Goal: Obtain resource: Obtain resource

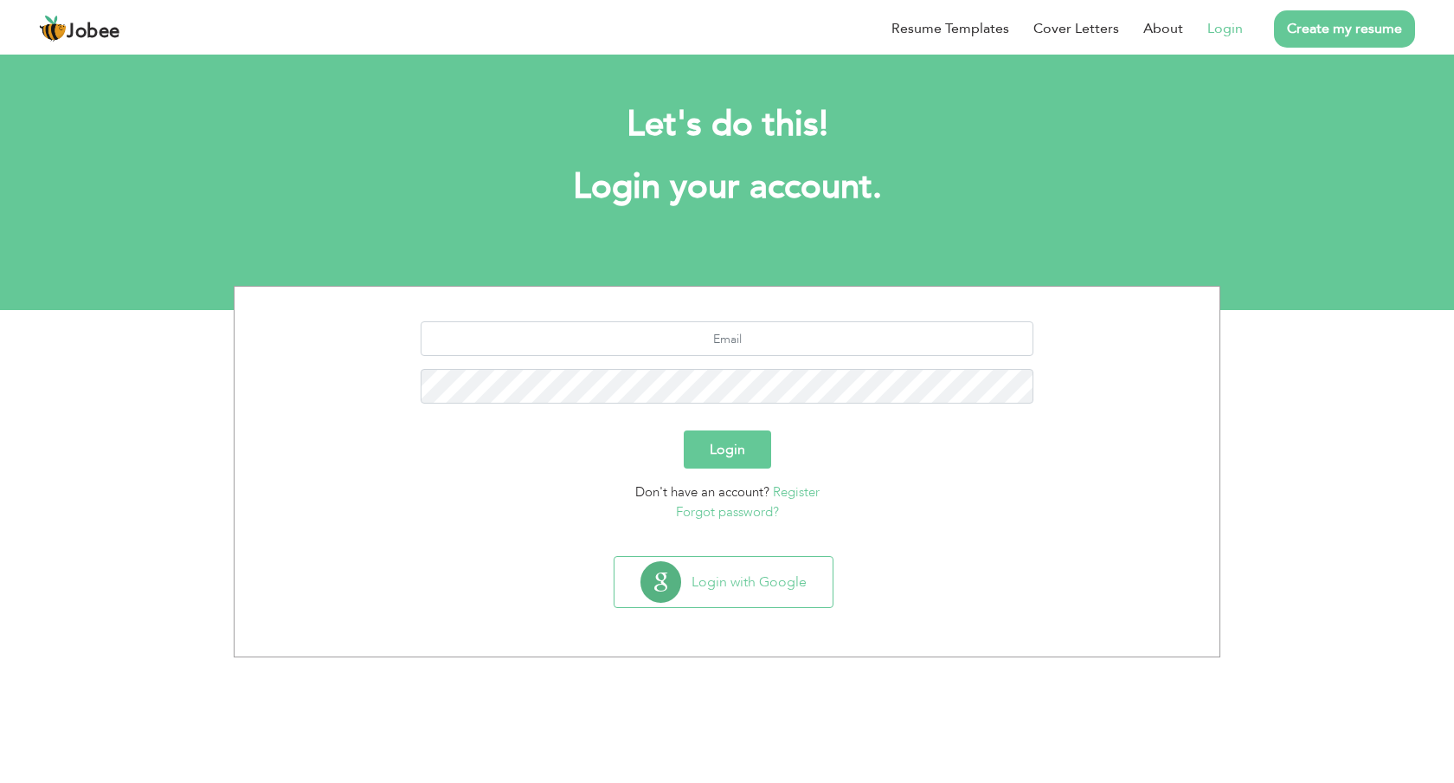
click at [1233, 31] on link "Login" at bounding box center [1225, 28] width 35 height 21
click at [785, 336] on input "text" at bounding box center [728, 338] width 614 height 35
type input "[EMAIL_ADDRESS][DOMAIN_NAME]"
click at [757, 441] on button "Login" at bounding box center [727, 449] width 87 height 38
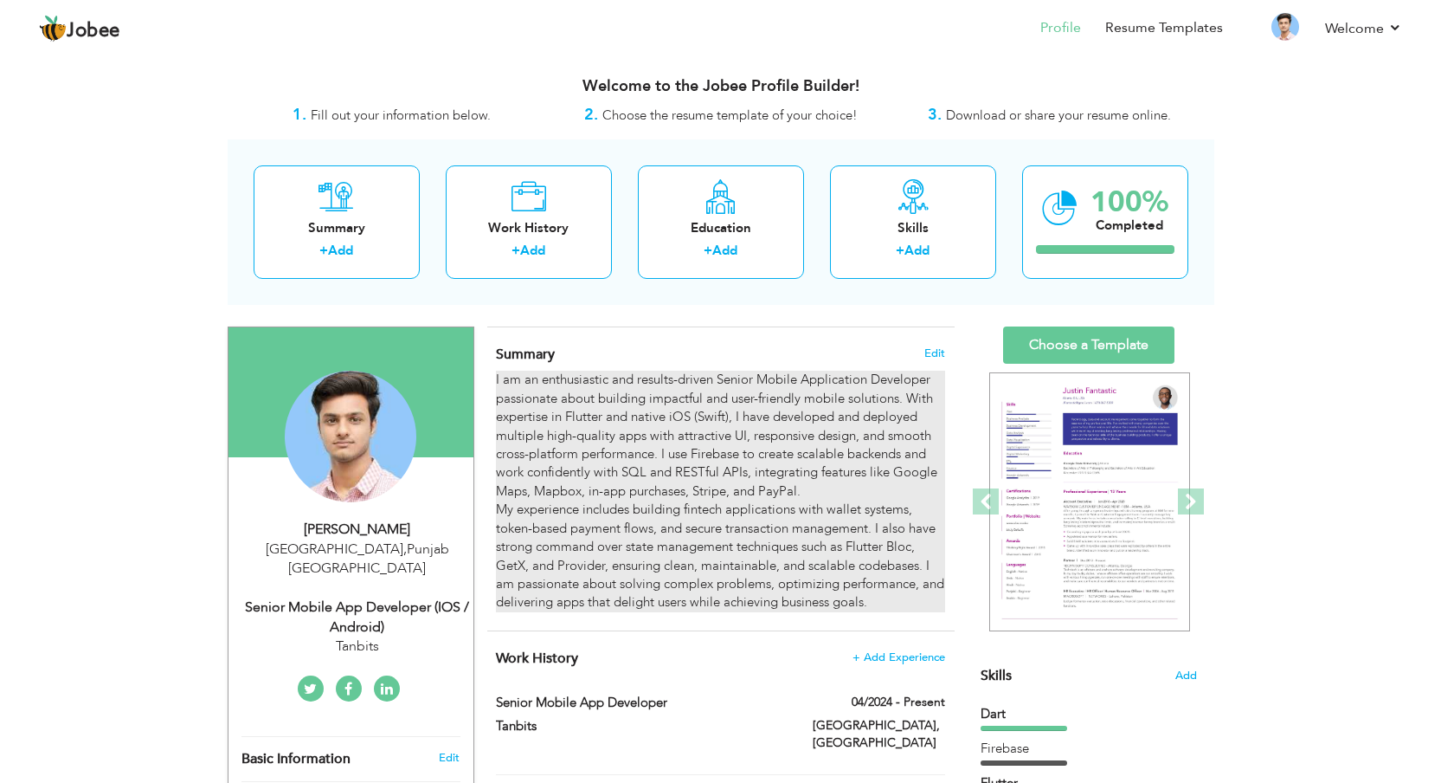
click at [667, 506] on div "I am an enthusiastic and results-driven Senior Mobile Application Developer pas…" at bounding box center [720, 490] width 448 height 241
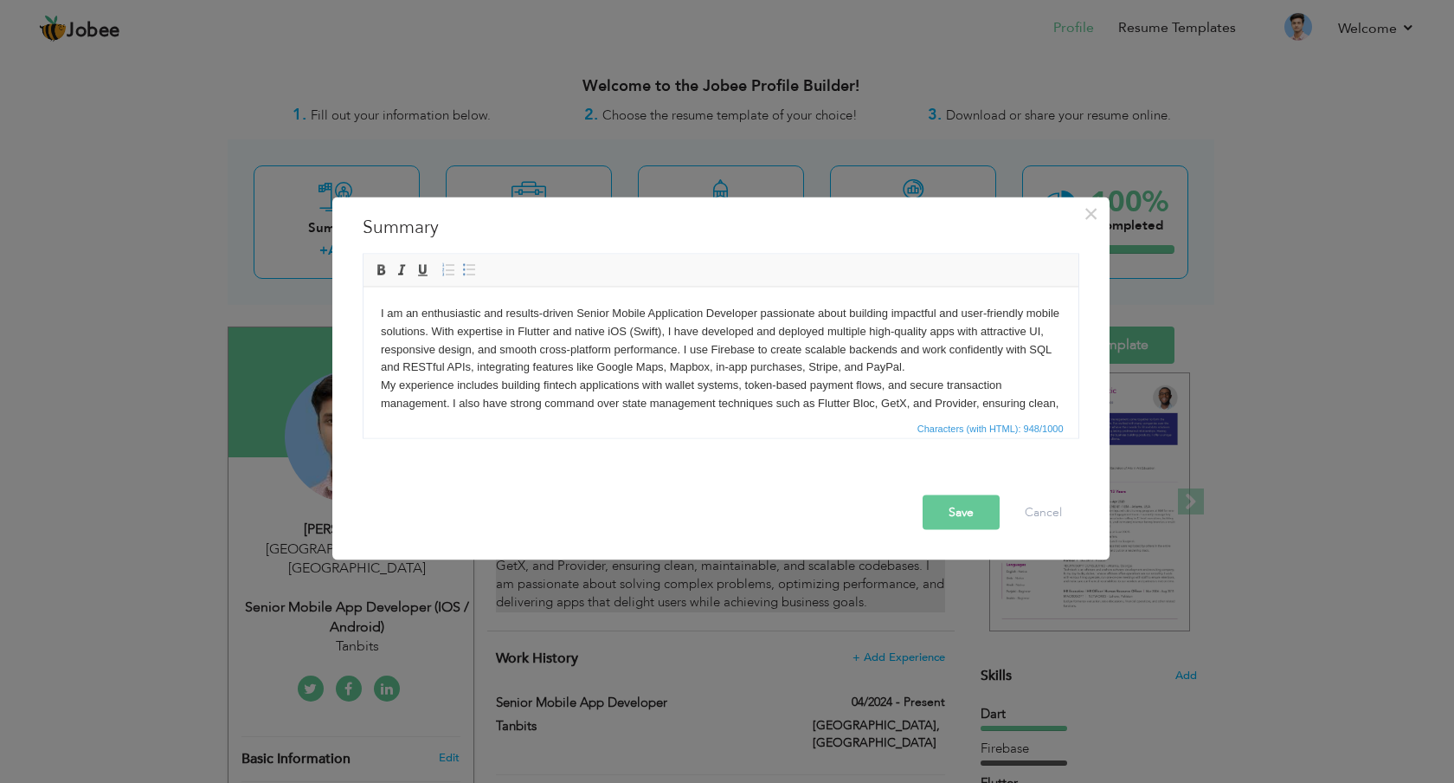
click at [667, 506] on div "Save Cancel" at bounding box center [724, 512] width 733 height 35
click at [705, 358] on body "I am an enthusiastic and results-driven Senior Mobile Application Developer pas…" at bounding box center [720, 376] width 680 height 144
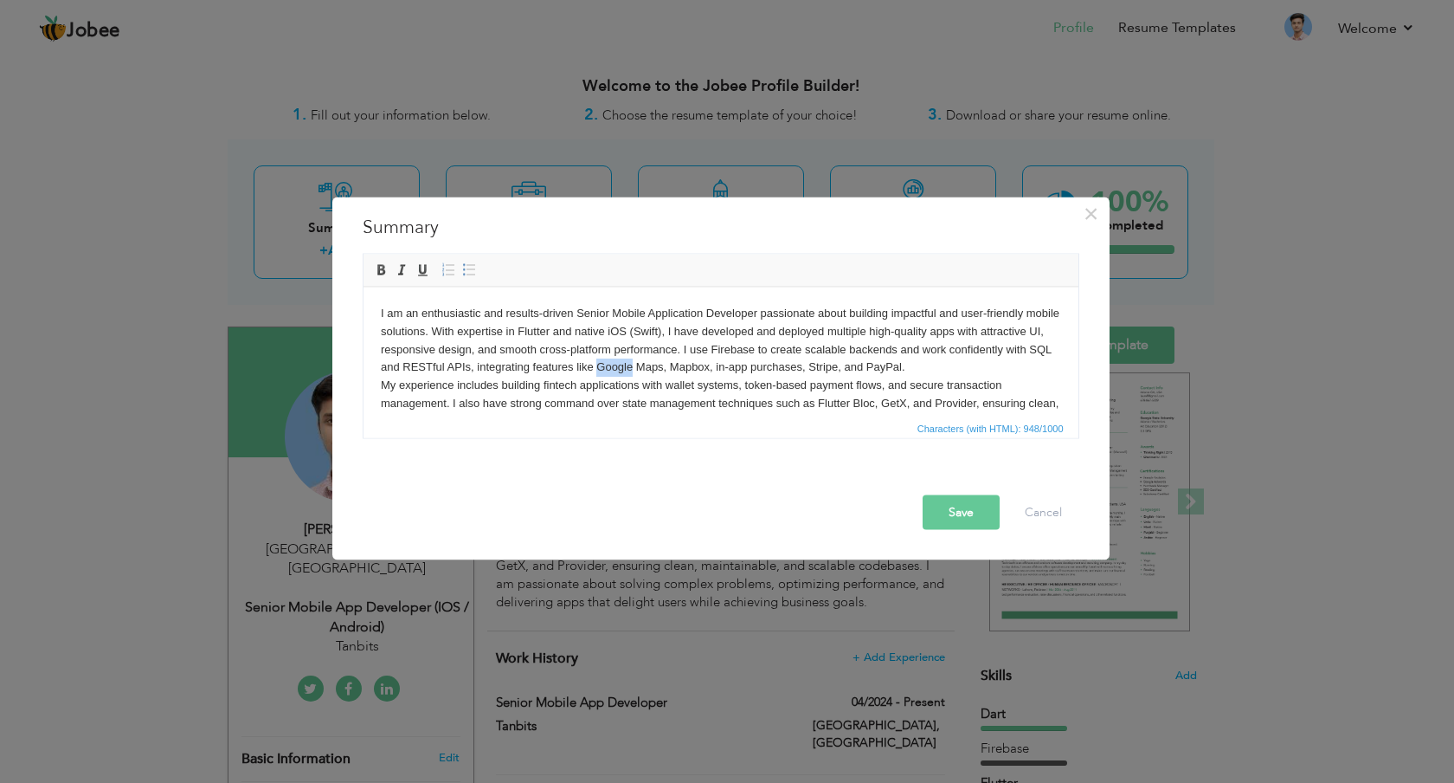
click at [705, 358] on body "I am an enthusiastic and results-driven Senior Mobile Application Developer pas…" at bounding box center [720, 376] width 680 height 144
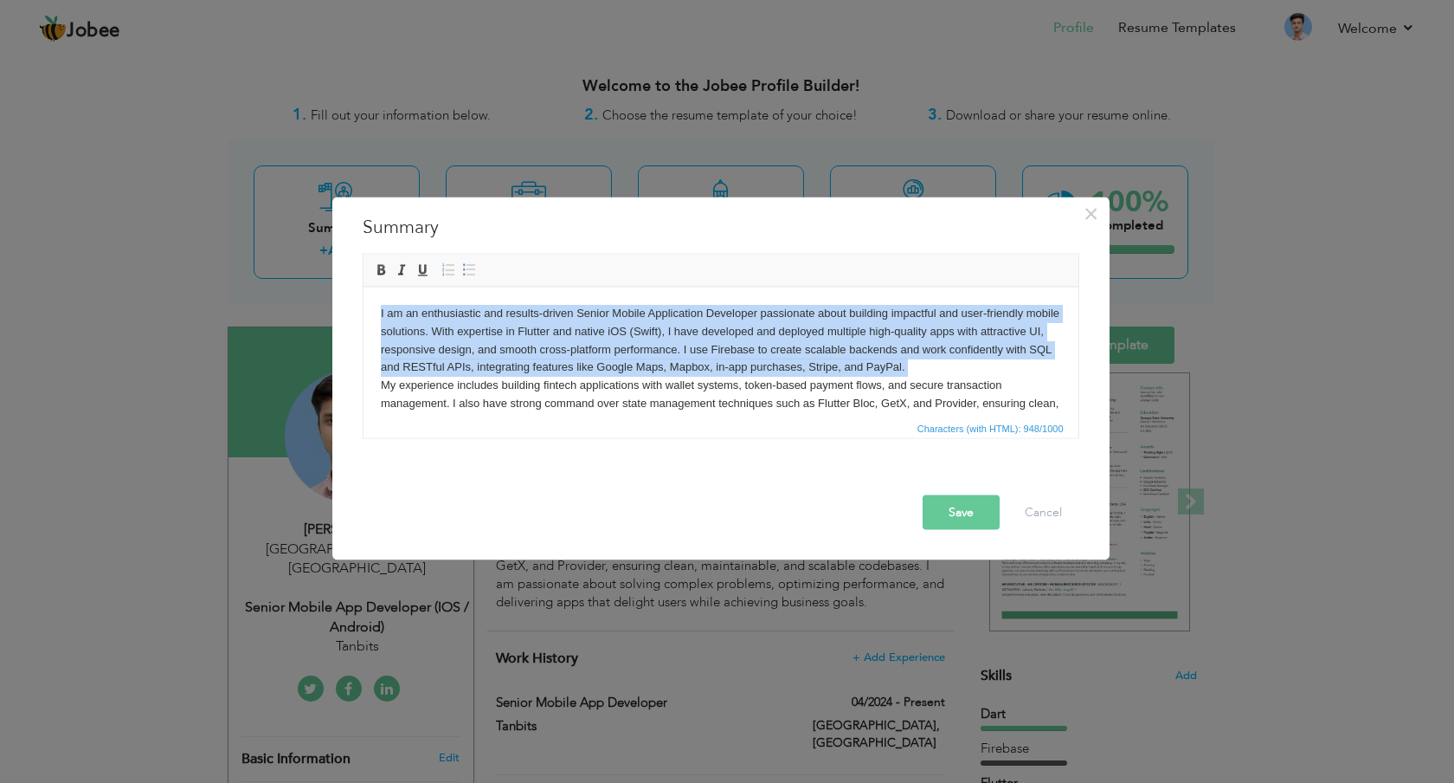
click at [705, 358] on body "I am an enthusiastic and results-driven Senior Mobile Application Developer pas…" at bounding box center [720, 376] width 680 height 144
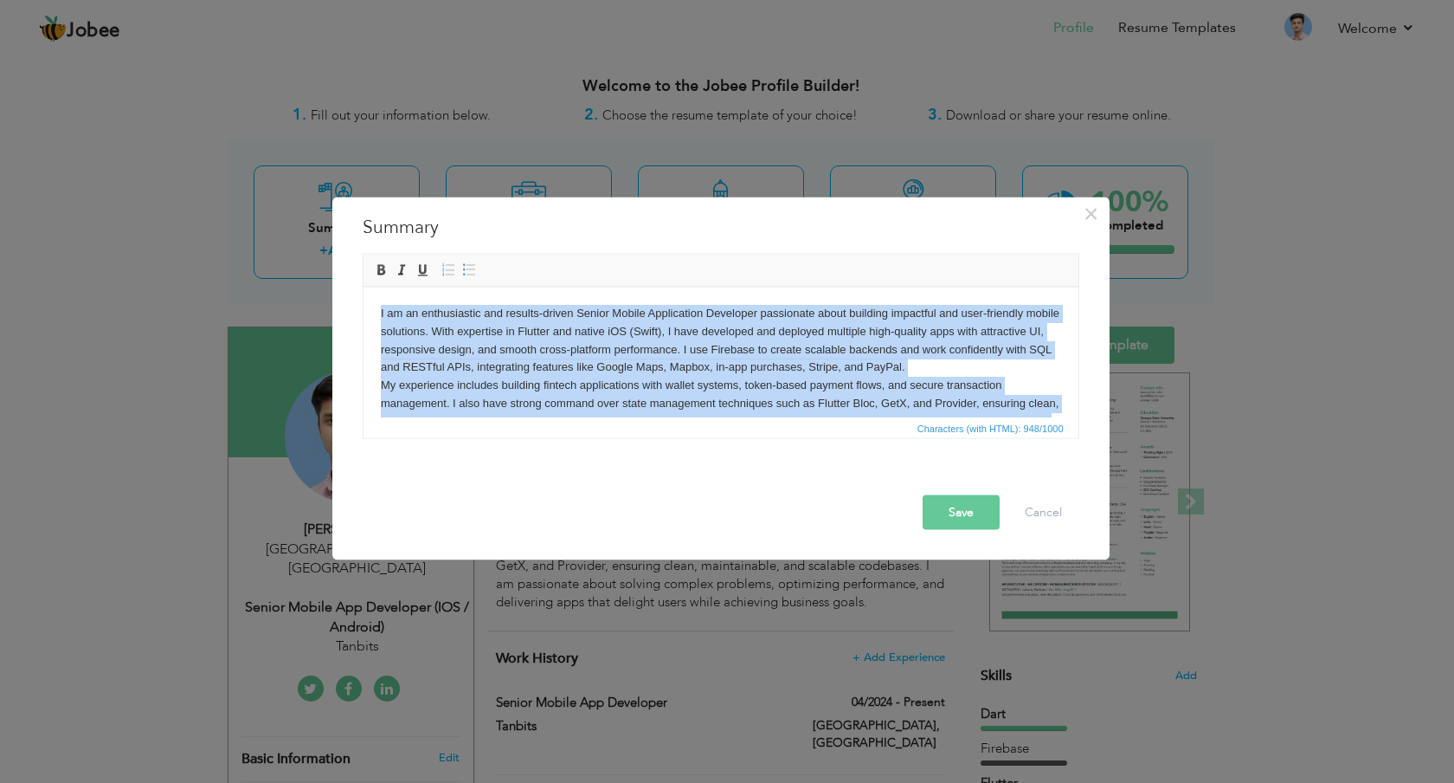
copy body "I am an enthusiastic and results-driven Senior Mobile Application Developer pas…"
click at [835, 384] on body "I am an enthusiastic and results-driven Senior Mobile Application Developer pas…" at bounding box center [720, 376] width 680 height 144
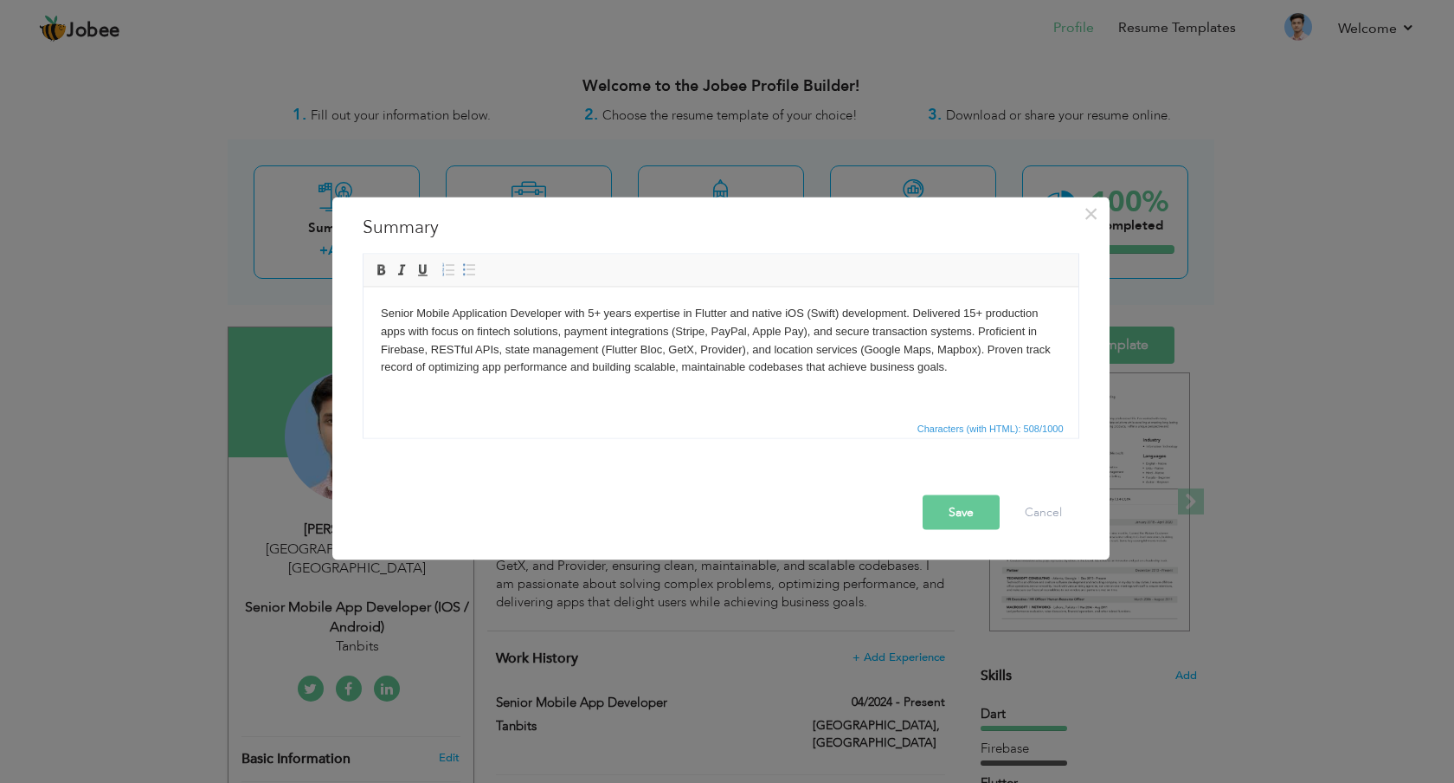
click at [622, 331] on body "Senior Mobile Application Developer with 5+ years expertise in Flutter and nati…" at bounding box center [720, 340] width 680 height 72
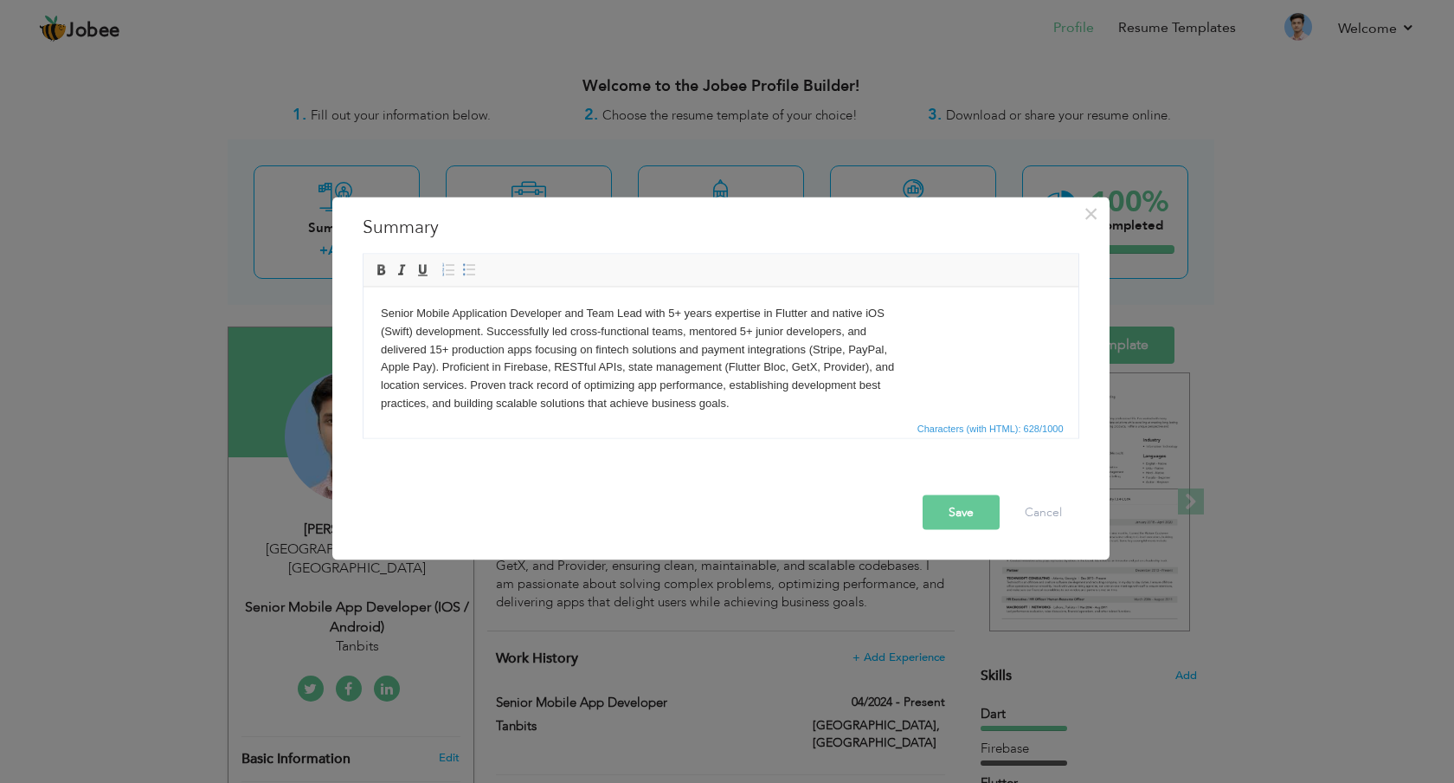
click at [380, 351] on body "Senior Mobile Application Developer and Team Lead with 5+ years expertise in Fl…" at bounding box center [720, 358] width 680 height 108
click at [371, 325] on html "Senior Mobile Application Developer and Team Lead with 5+ years expertise in Fl…" at bounding box center [720, 358] width 715 height 143
click at [496, 378] on body "Senior Mobile Application Developer and Team Lead with 5+ years expertise in Fl…" at bounding box center [720, 358] width 680 height 108
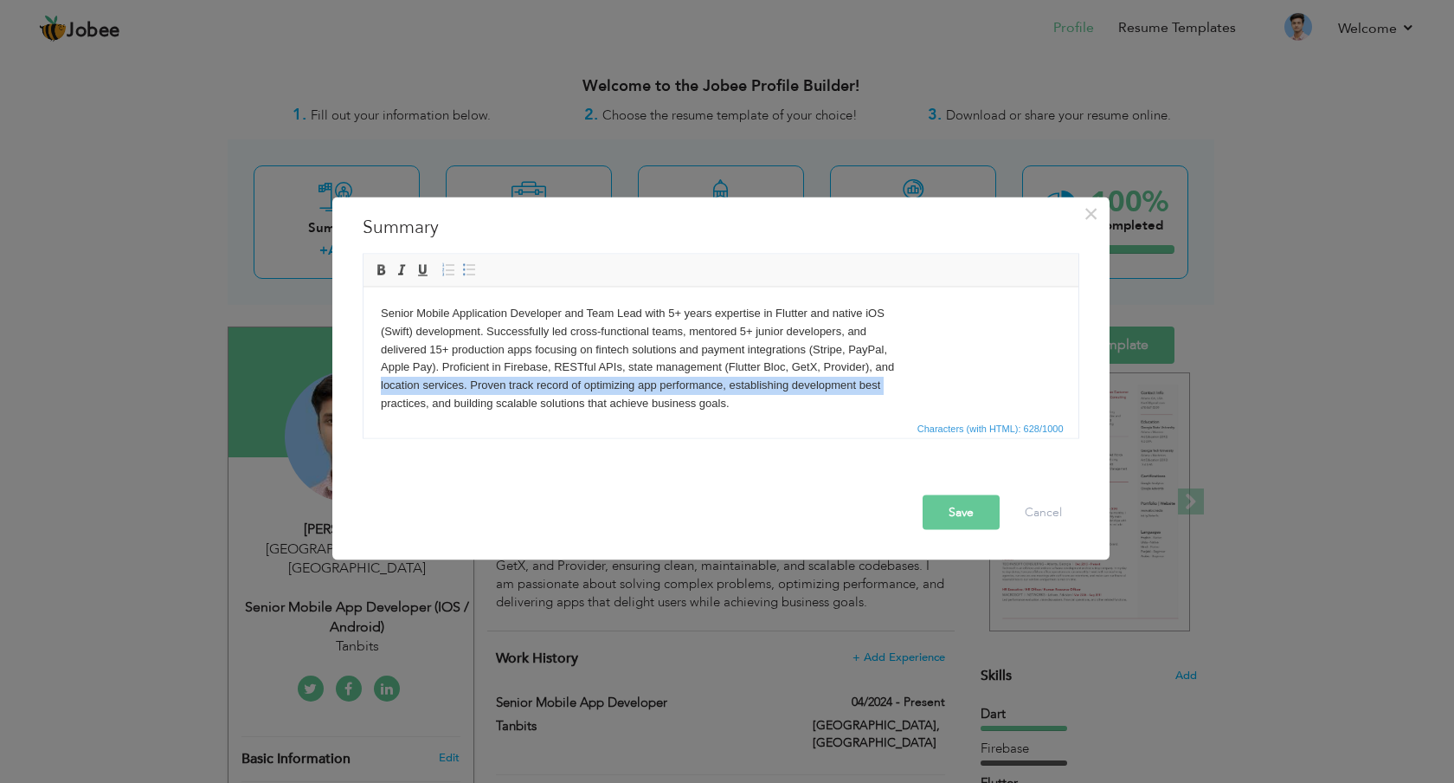
click at [496, 378] on body "Senior Mobile Application Developer and Team Lead with 5+ years expertise in Fl…" at bounding box center [720, 358] width 680 height 108
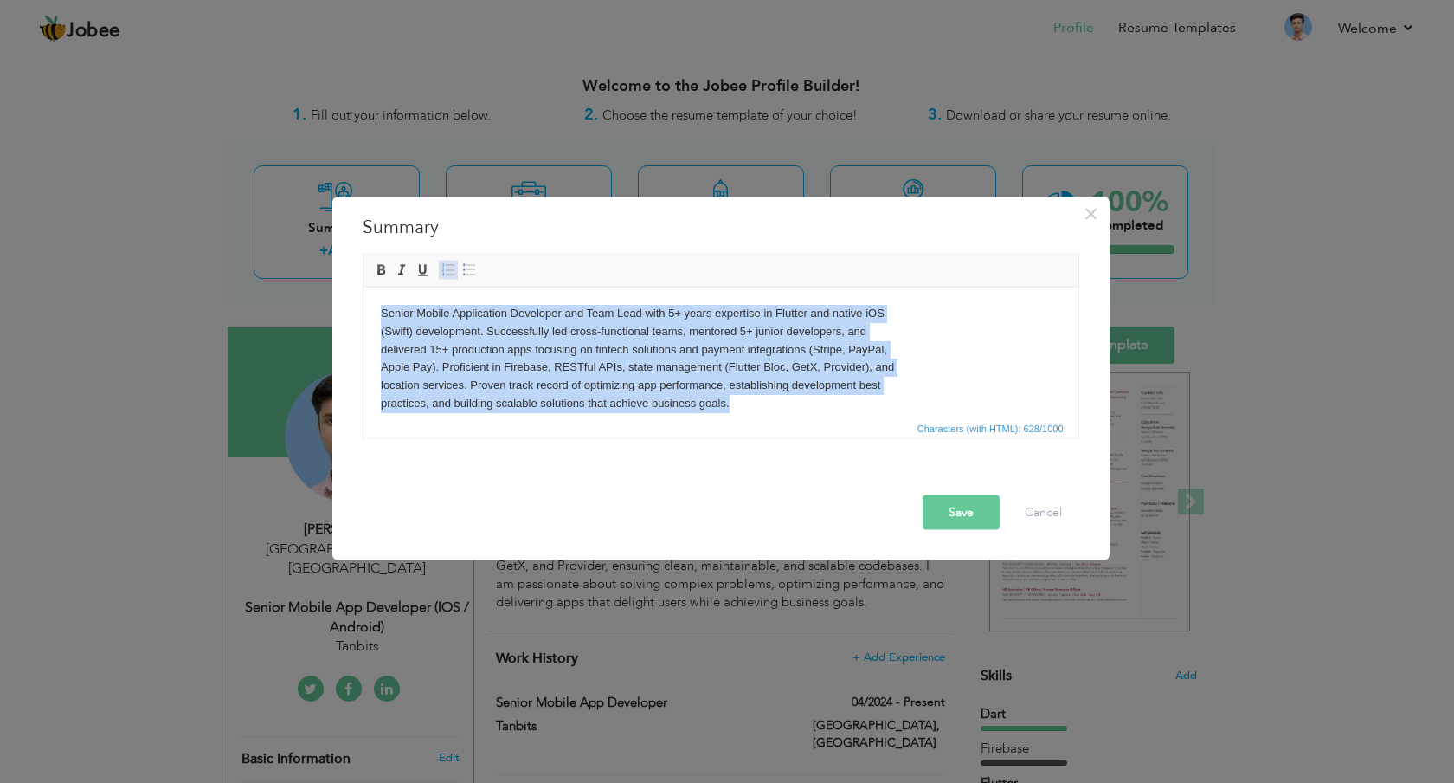
click at [452, 272] on span at bounding box center [448, 270] width 14 height 14
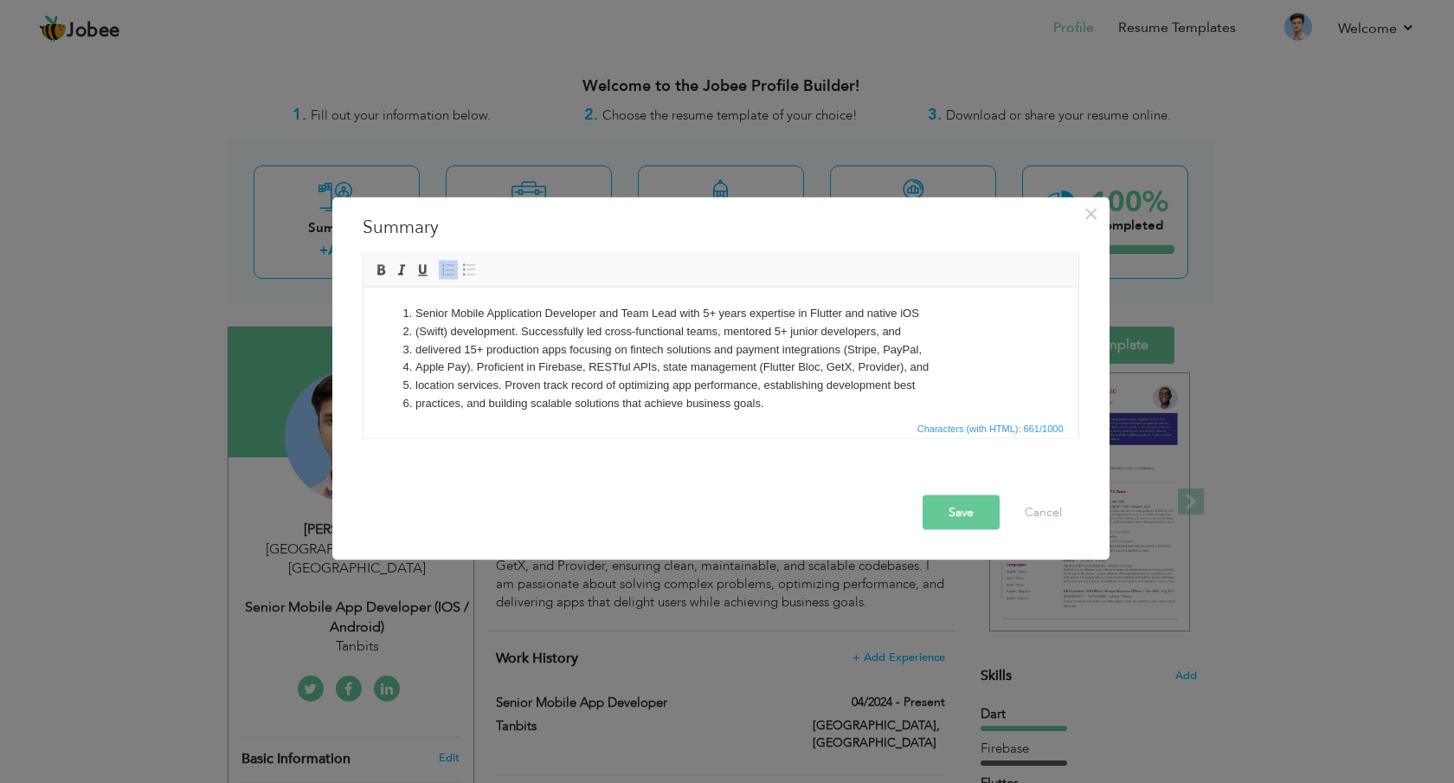
click at [452, 272] on span at bounding box center [448, 270] width 14 height 14
click at [562, 351] on body "Senior Mobile Application Developer and Team Lead with 5+ years expertise in Fl…" at bounding box center [720, 358] width 680 height 108
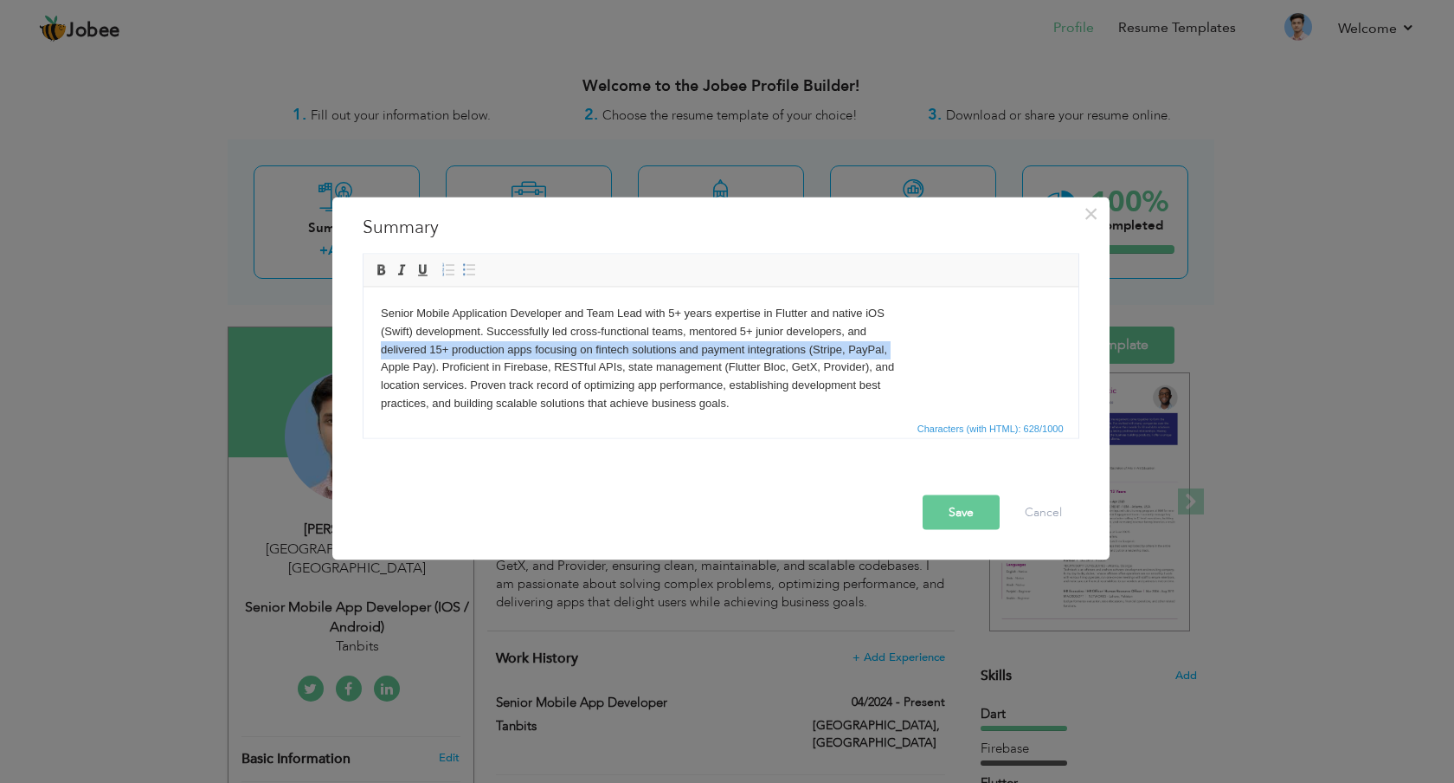
click at [562, 351] on body "Senior Mobile Application Developer and Team Lead with 5+ years expertise in Fl…" at bounding box center [720, 358] width 680 height 108
click at [629, 372] on body "Senior Mobile Application Developer and Team Lead with 5+ years expertise in Fl…" at bounding box center [720, 358] width 680 height 108
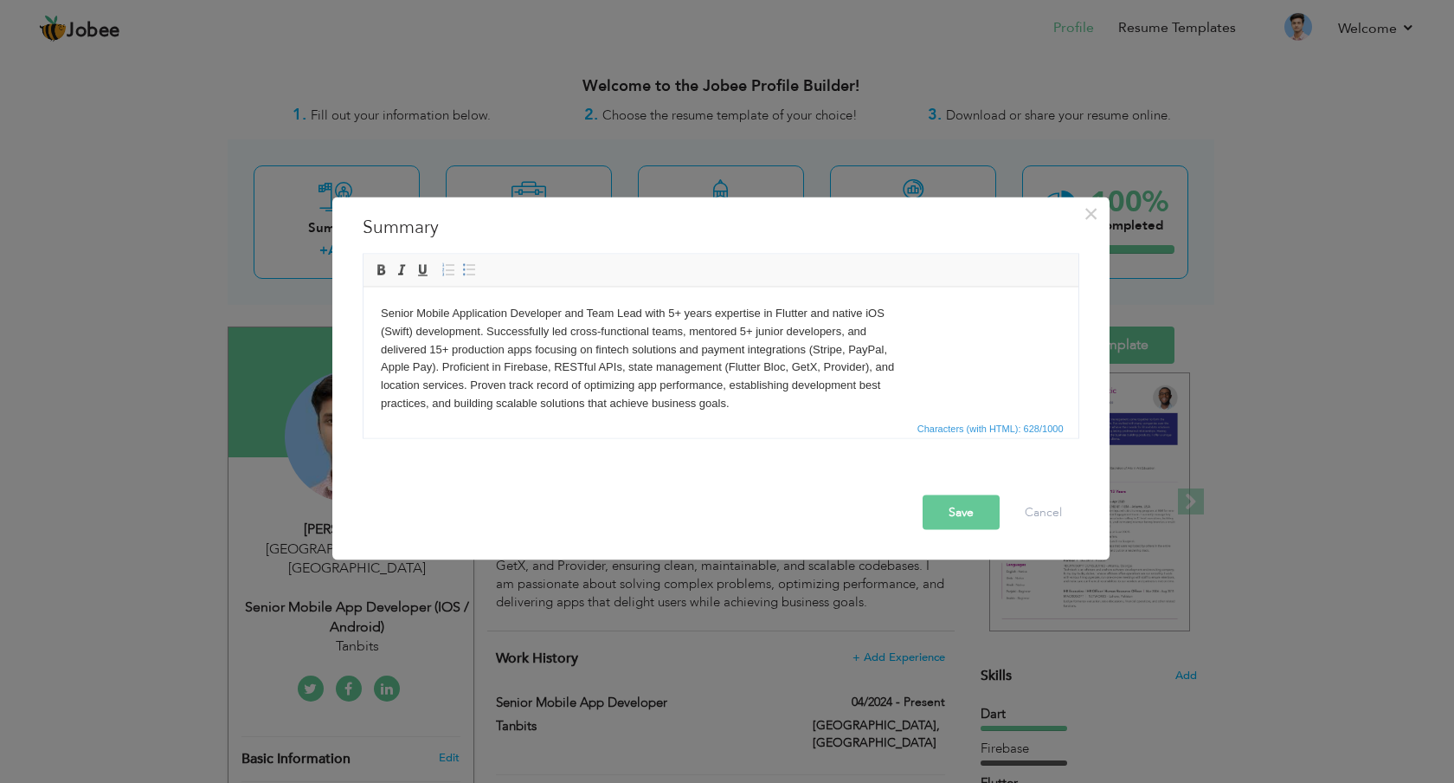
click at [380, 334] on body "Senior Mobile Application Developer and Team Lead with 5+ years expertise in Fl…" at bounding box center [720, 358] width 680 height 108
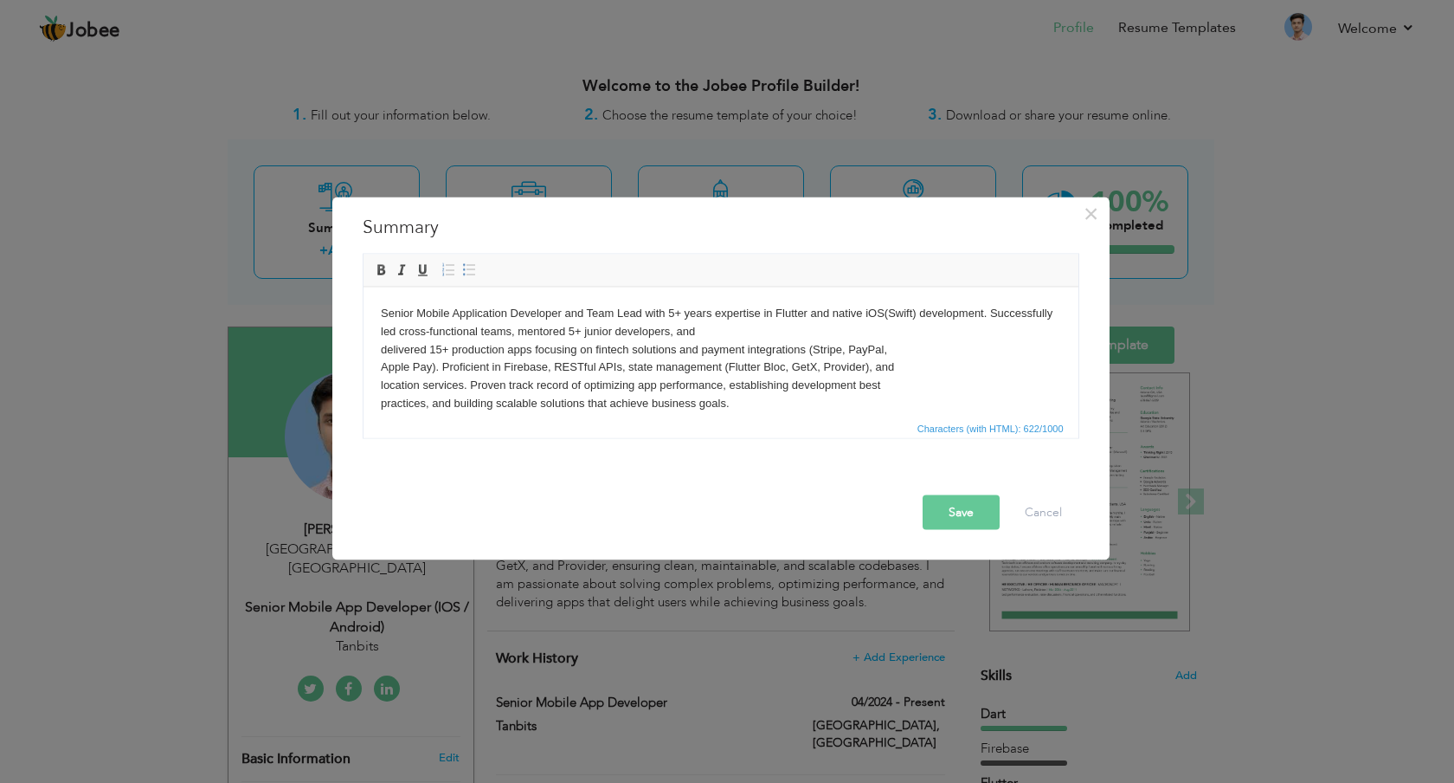
click at [385, 330] on body "Senior Mobile Application Developer and Team Lead with 5+ years expertise in Fl…" at bounding box center [720, 358] width 680 height 108
click at [380, 351] on body "Senior Mobile Application Developer and Team Lead with 5+ years expertise in Fl…" at bounding box center [720, 358] width 680 height 108
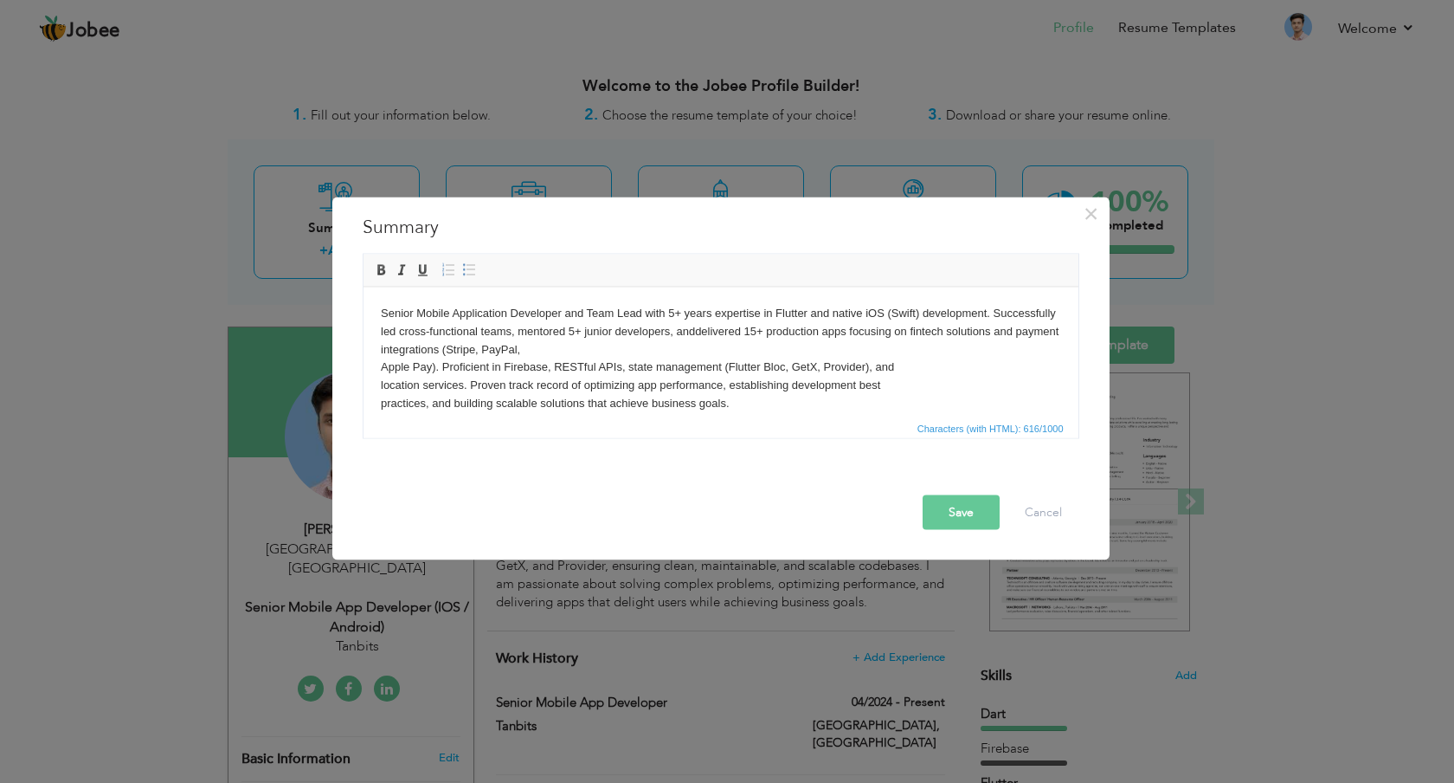
click at [386, 376] on body "Senior Mobile Application Developer and Team Lead with 5+ years expertise in Fl…" at bounding box center [720, 358] width 680 height 108
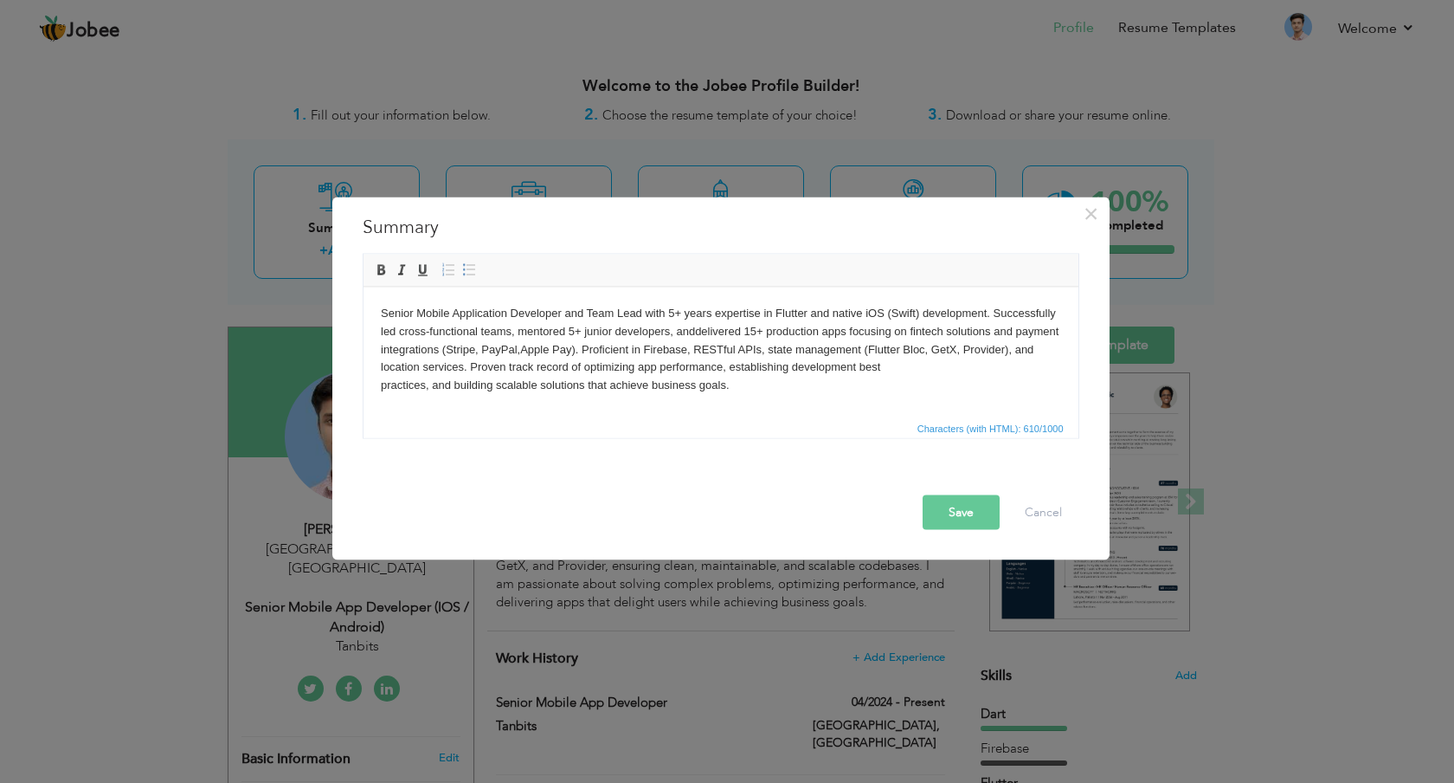
click at [381, 388] on body "Senior Mobile Application Developer and Team Lead with 5+ years expertise in Fl…" at bounding box center [720, 349] width 680 height 90
click at [383, 392] on body "Senior Mobile Application Developer and Team Lead with 5+ years expertise in Fl…" at bounding box center [720, 349] width 680 height 90
click at [966, 525] on button "Save" at bounding box center [961, 512] width 77 height 35
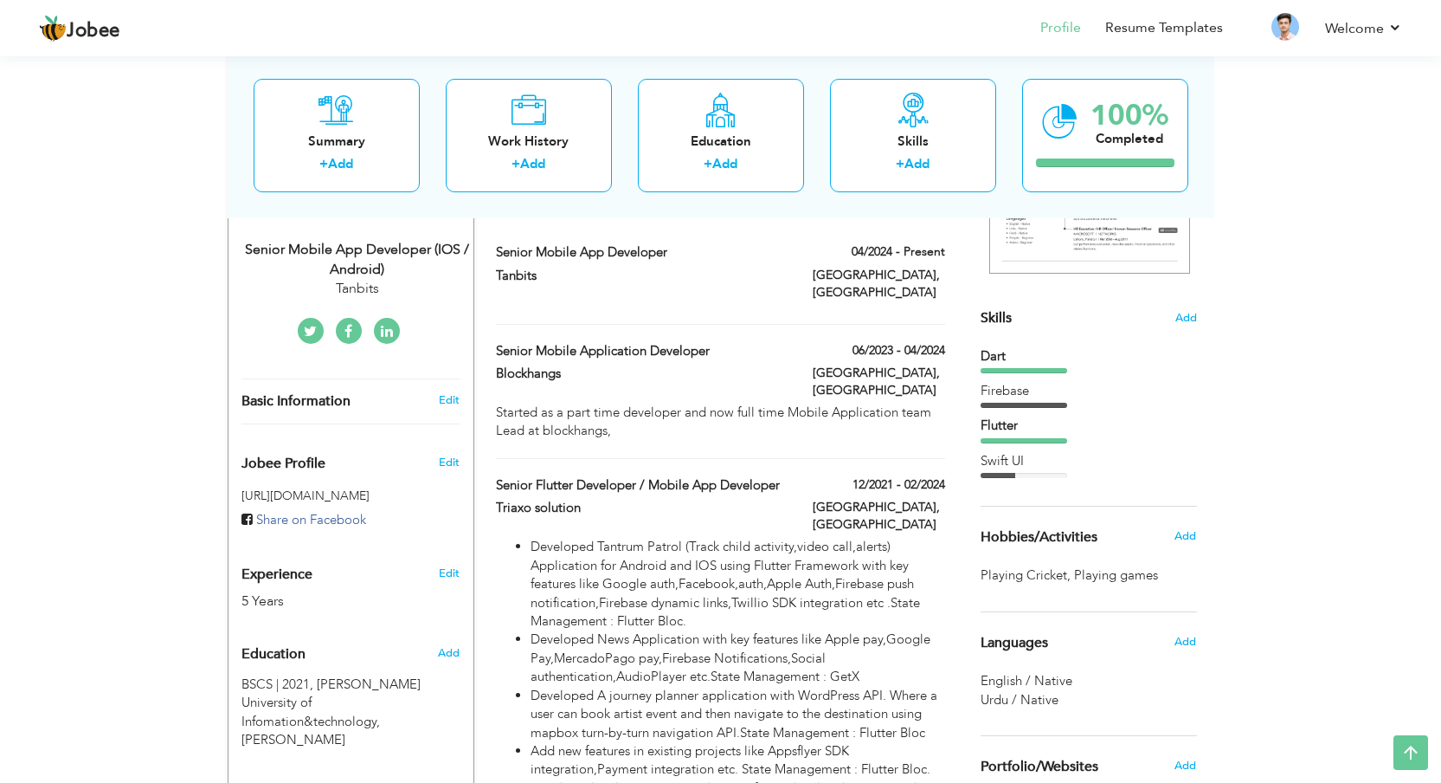
scroll to position [268, 0]
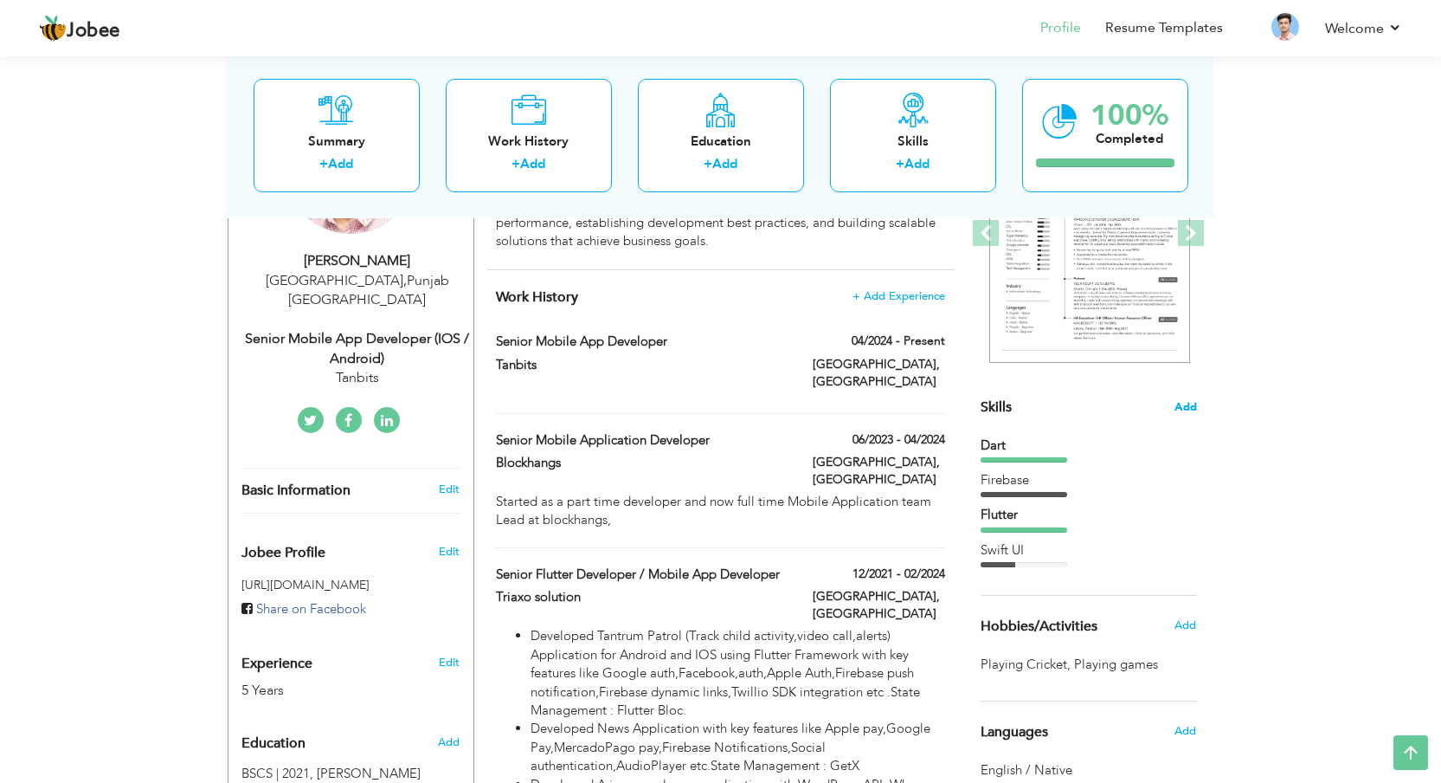
click at [1186, 404] on span "Add" at bounding box center [1186, 407] width 23 height 16
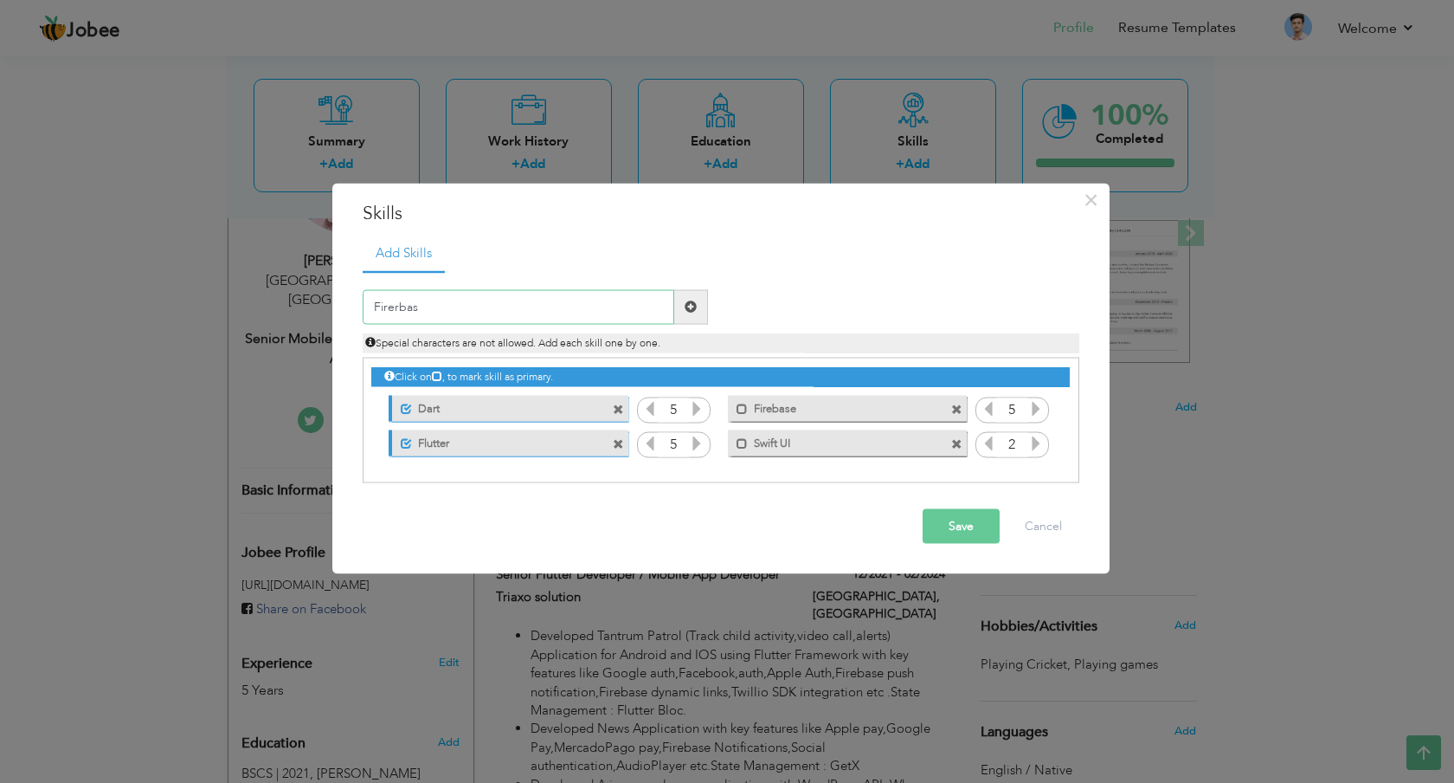
type input "Firerbase"
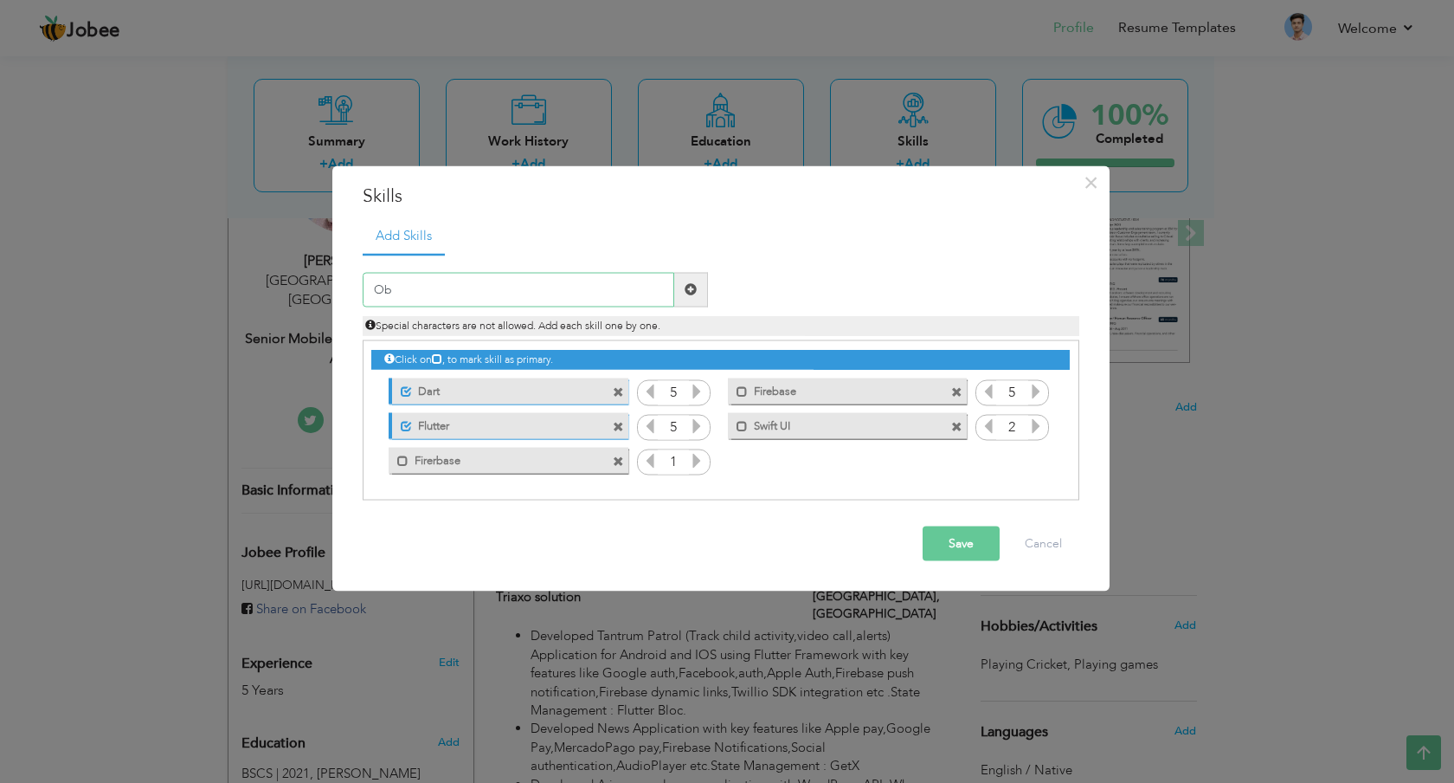
type input "O"
type input "Mapbox"
click at [696, 452] on icon at bounding box center [697, 460] width 16 height 16
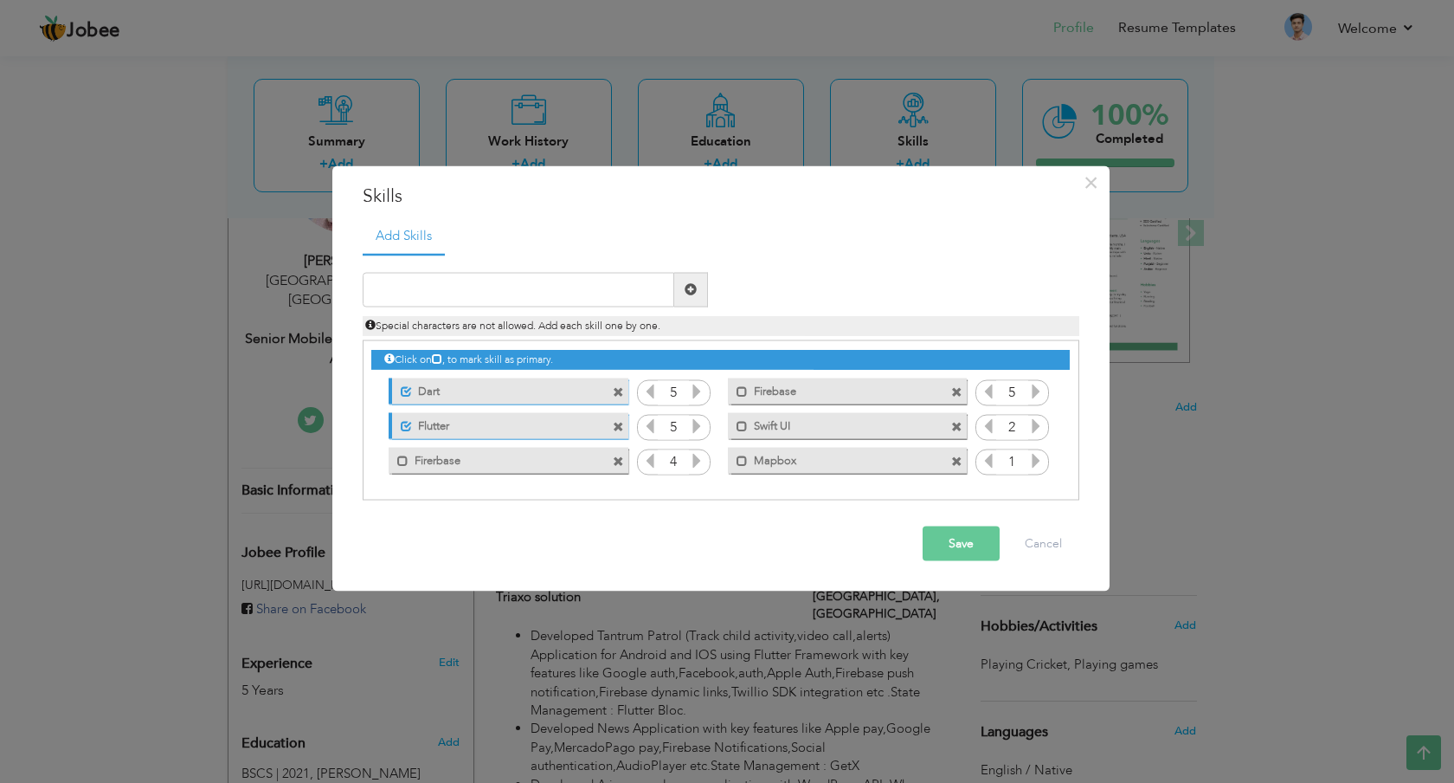
click at [696, 452] on icon at bounding box center [697, 460] width 16 height 16
click at [1034, 461] on icon at bounding box center [1036, 460] width 16 height 16
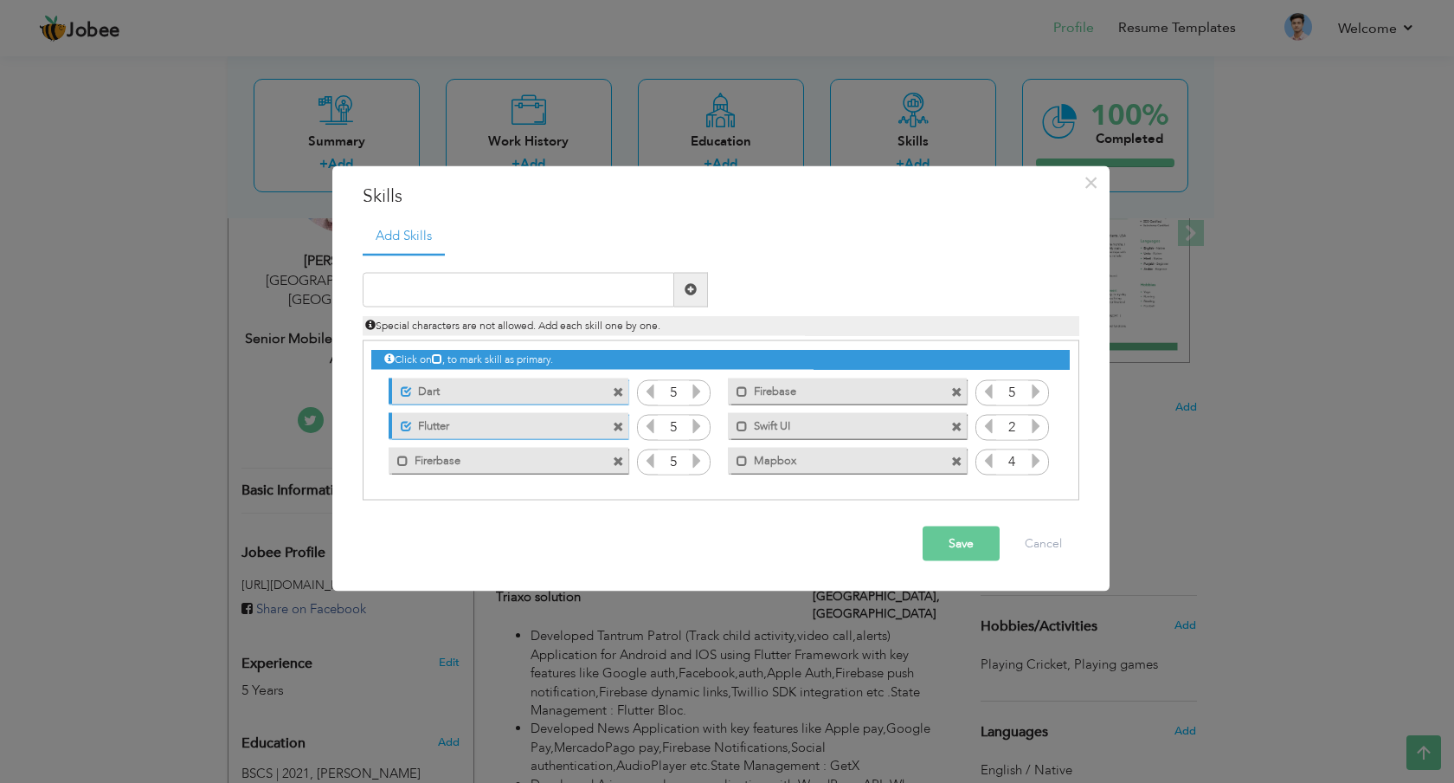
click at [1034, 461] on icon at bounding box center [1036, 460] width 16 height 16
click at [1037, 427] on icon at bounding box center [1036, 425] width 16 height 16
click at [957, 531] on button "Save" at bounding box center [961, 542] width 77 height 35
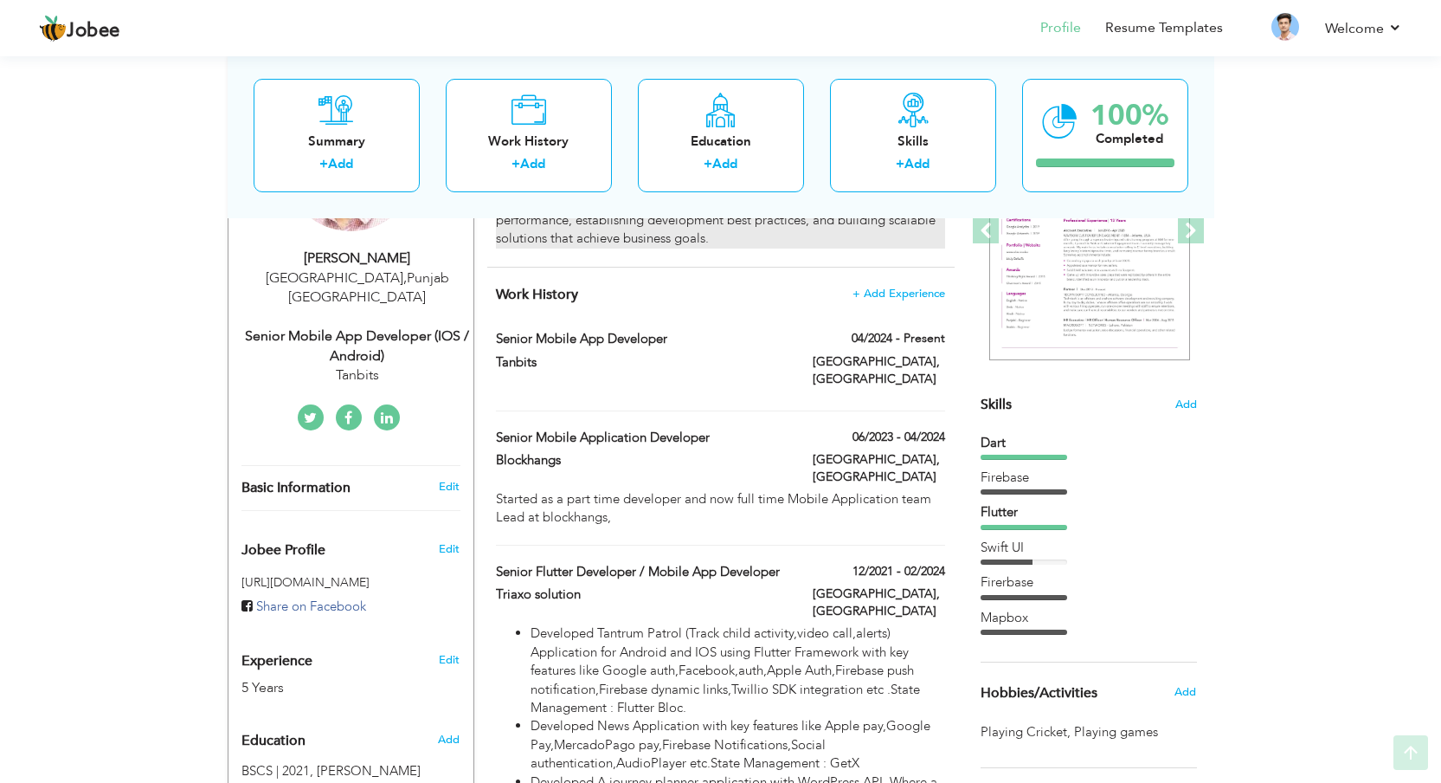
scroll to position [297, 0]
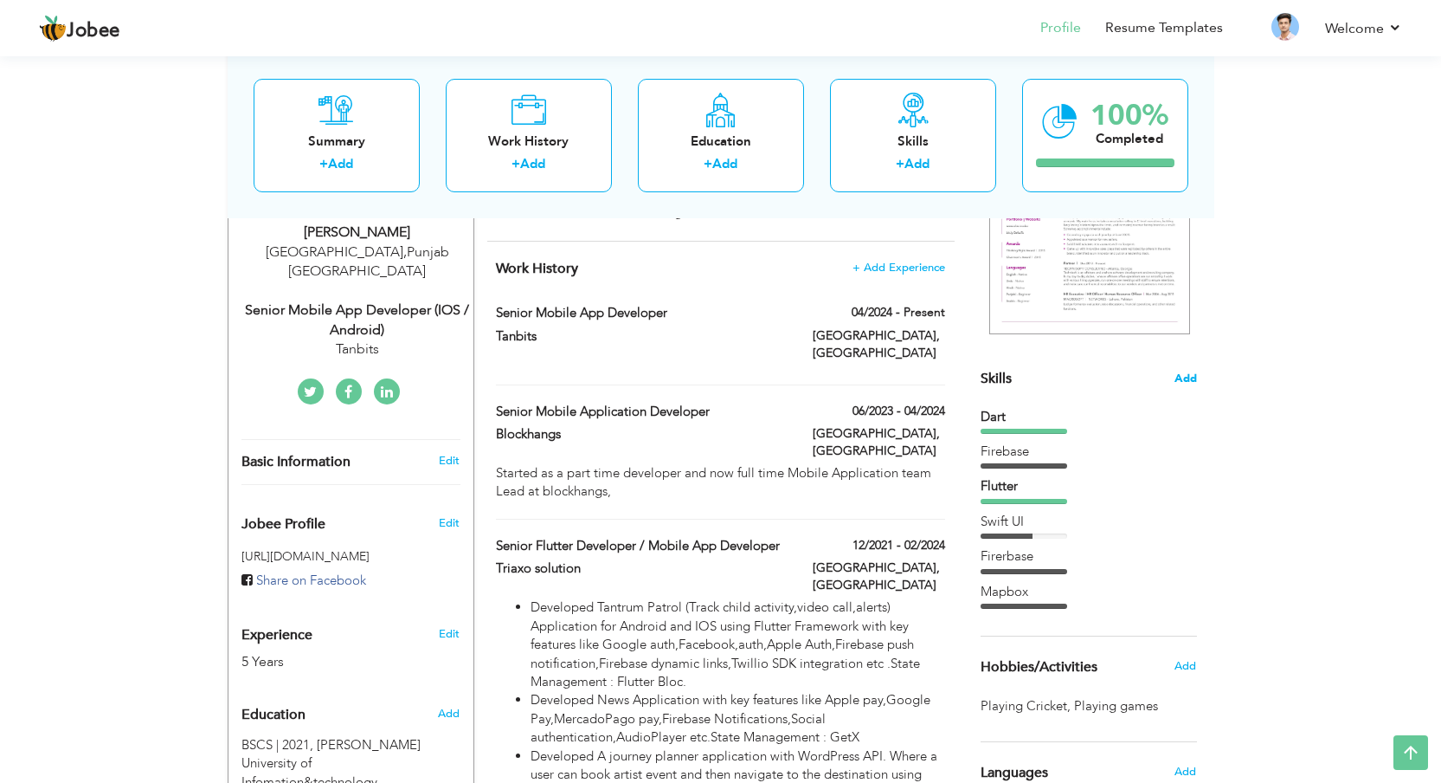
click at [1183, 379] on span "Add" at bounding box center [1186, 378] width 23 height 16
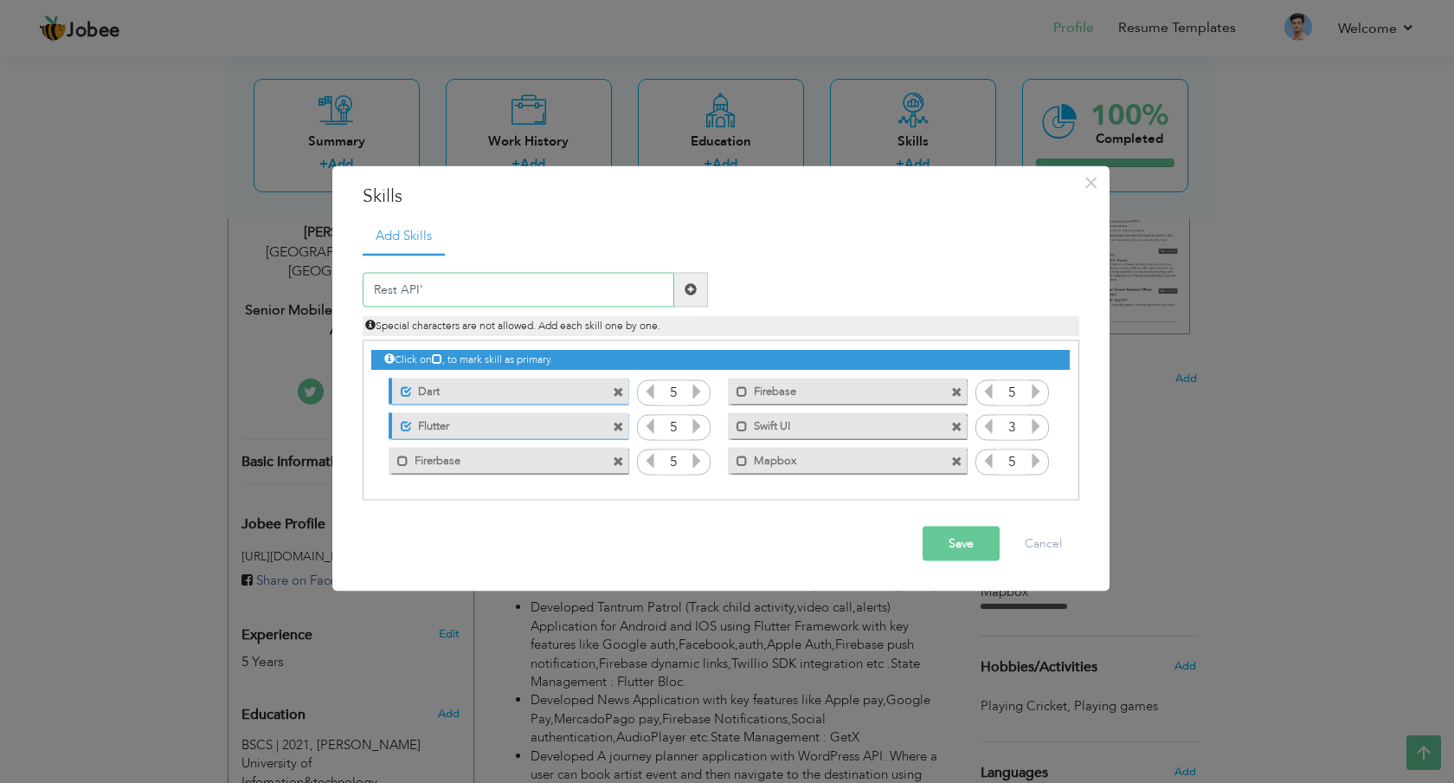
type input "Rest API's"
click at [506, 292] on input "text" at bounding box center [519, 289] width 312 height 35
type input "Rest Apis"
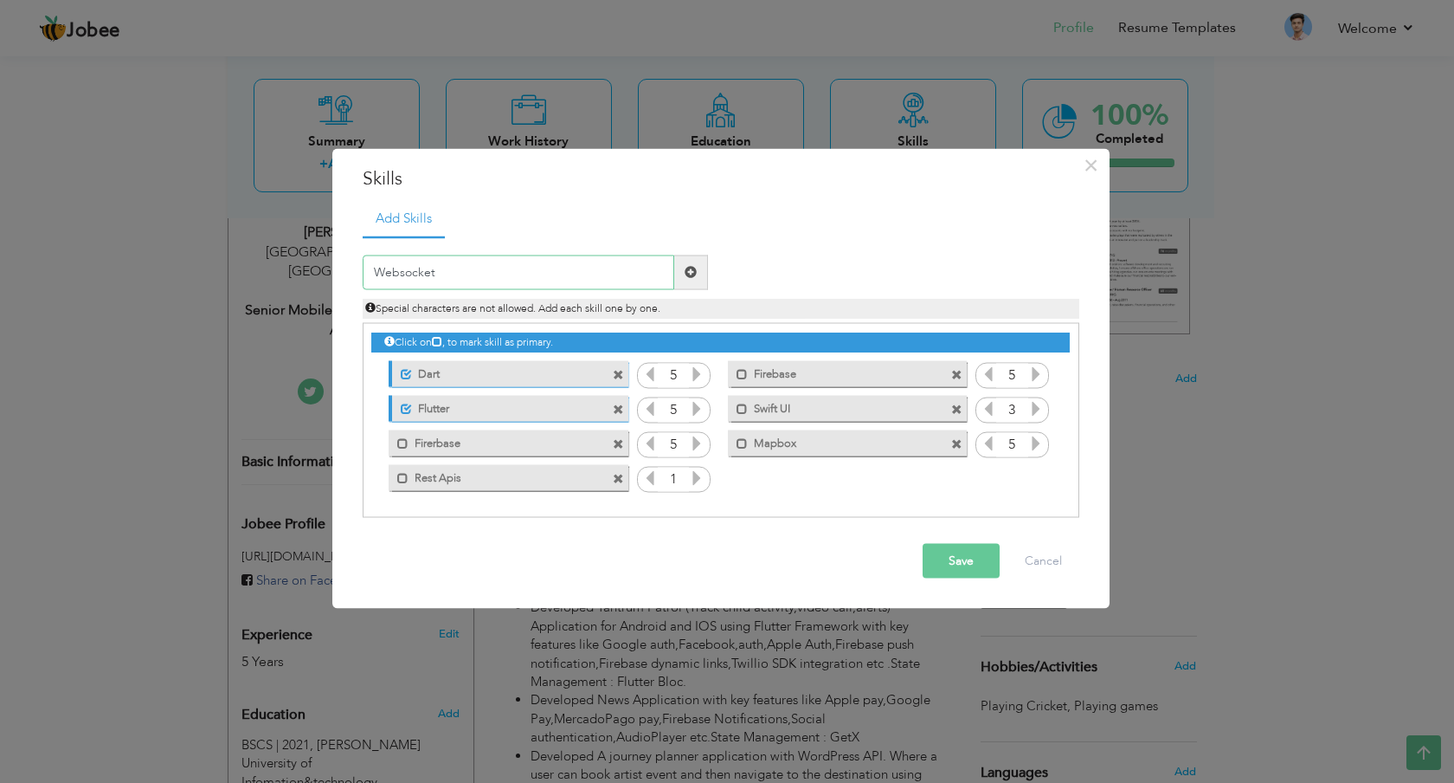
type input "Websockets"
click at [1037, 480] on icon at bounding box center [1036, 477] width 16 height 16
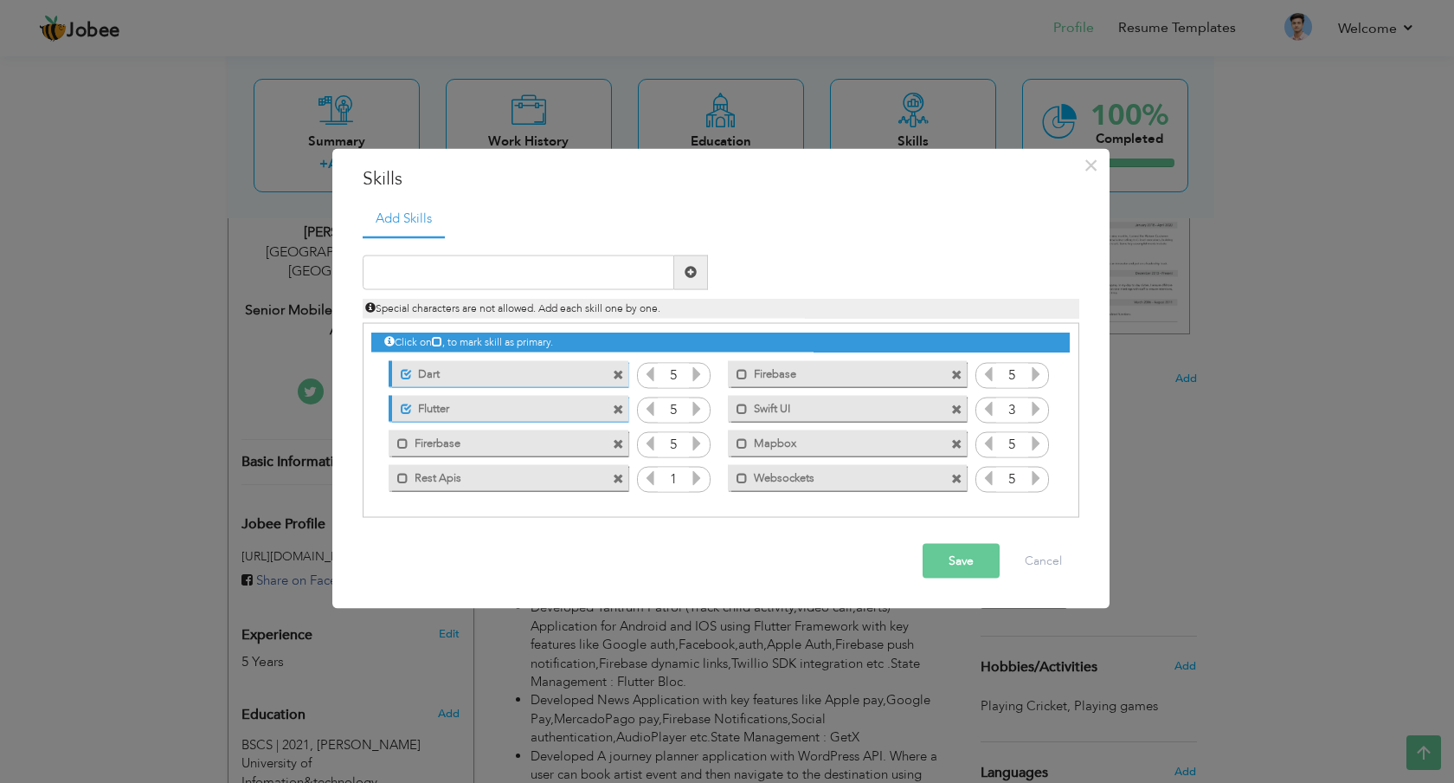
click at [706, 479] on div "1" at bounding box center [674, 480] width 74 height 26
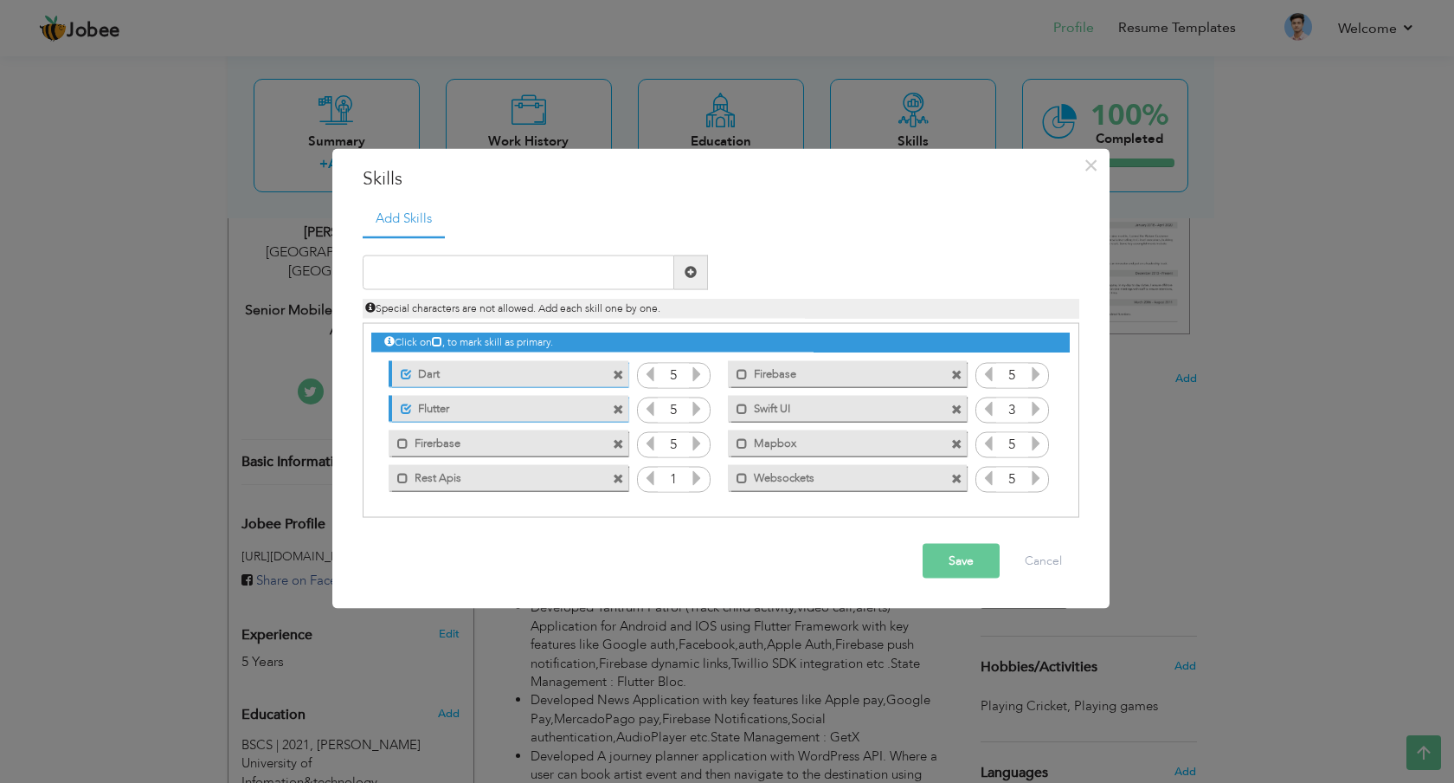
click at [706, 479] on div "1" at bounding box center [674, 480] width 74 height 26
click at [704, 479] on icon at bounding box center [697, 477] width 16 height 16
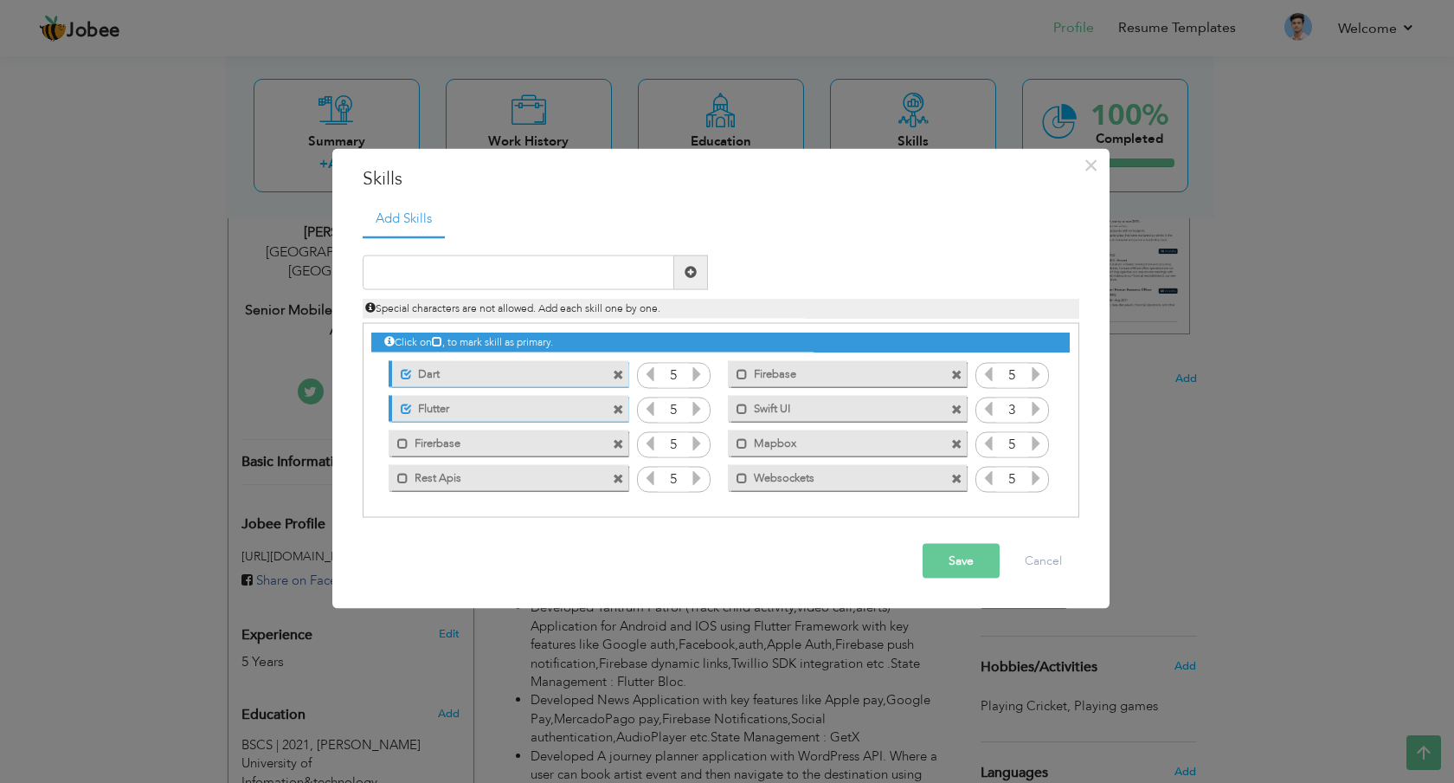
click at [963, 561] on button "Save" at bounding box center [961, 560] width 77 height 35
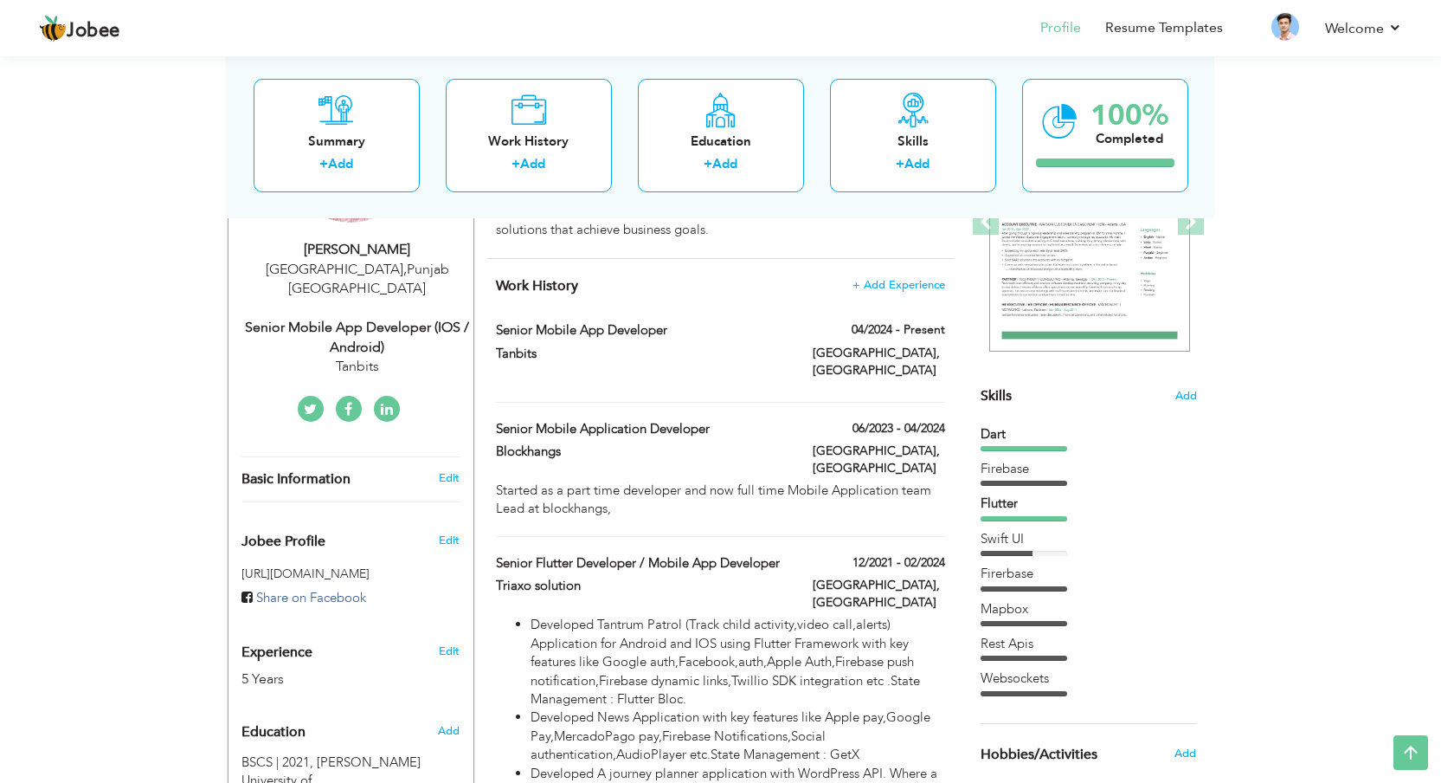
scroll to position [0, 0]
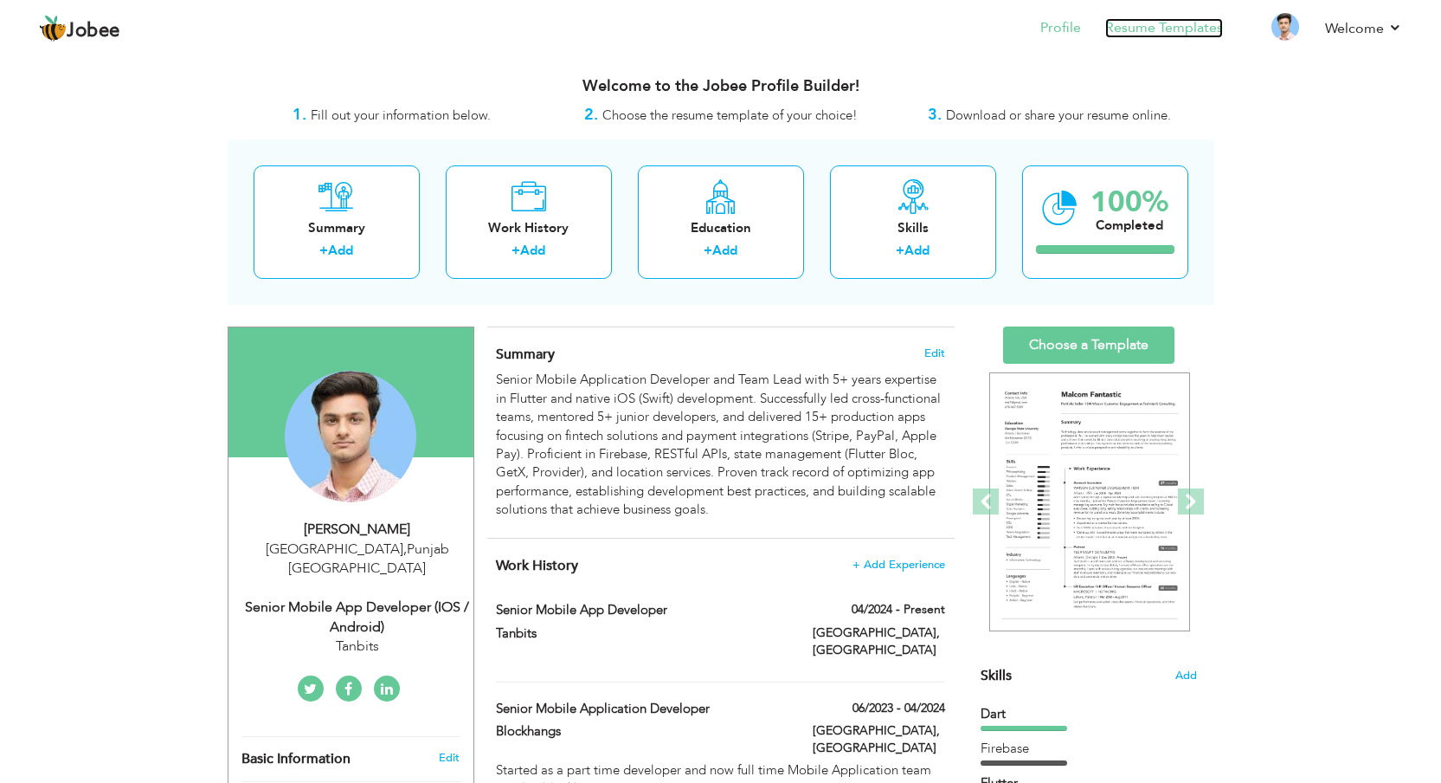
click at [1169, 31] on link "Resume Templates" at bounding box center [1164, 28] width 118 height 20
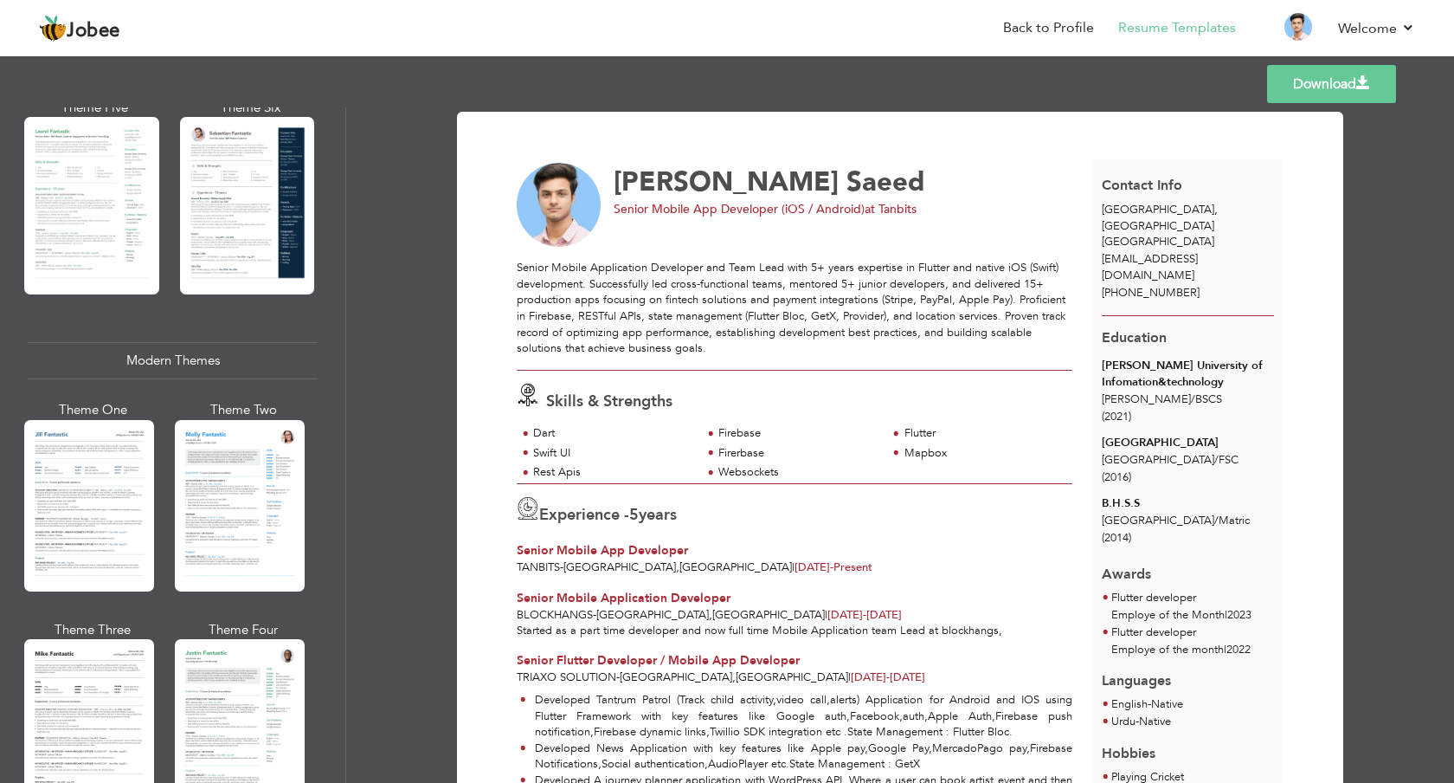
scroll to position [645, 0]
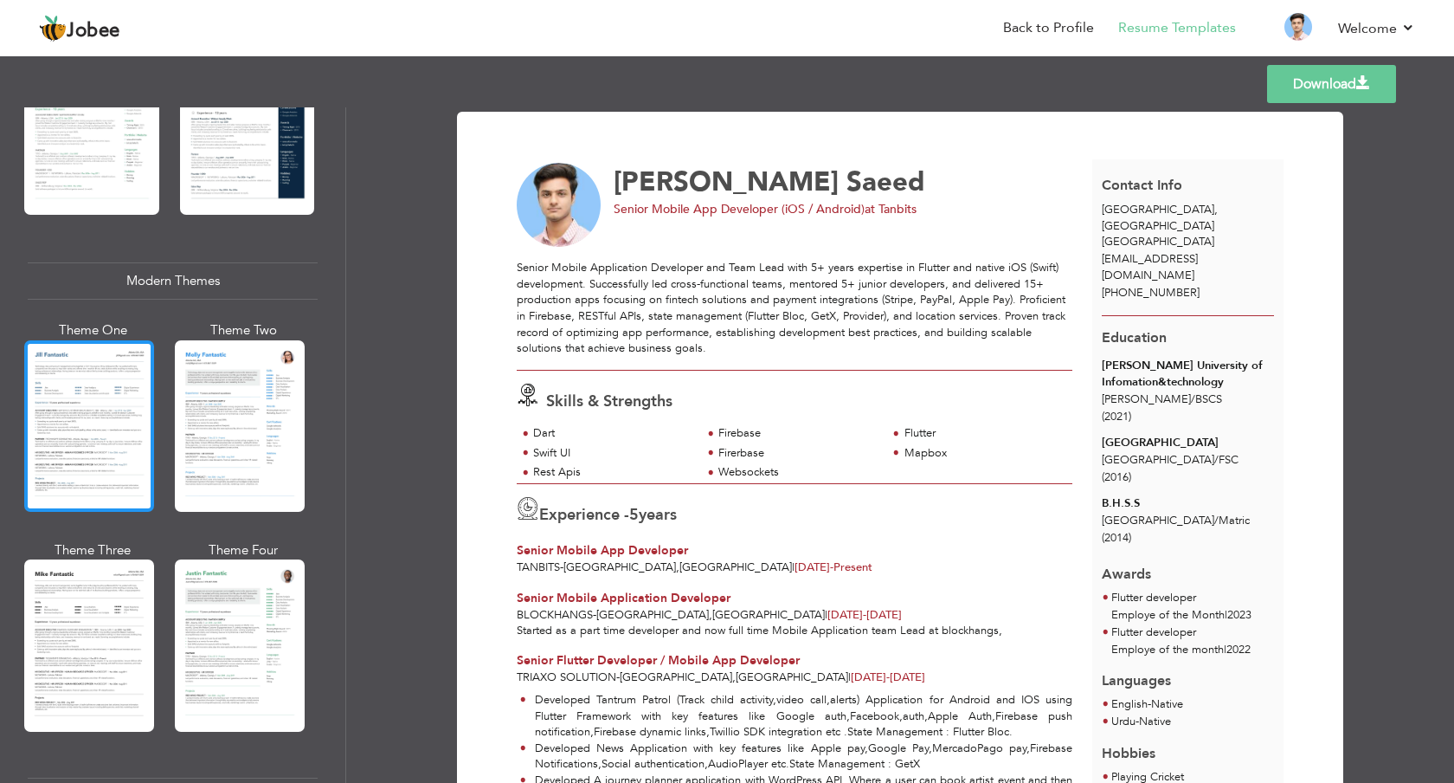
click at [75, 431] on div at bounding box center [89, 425] width 130 height 171
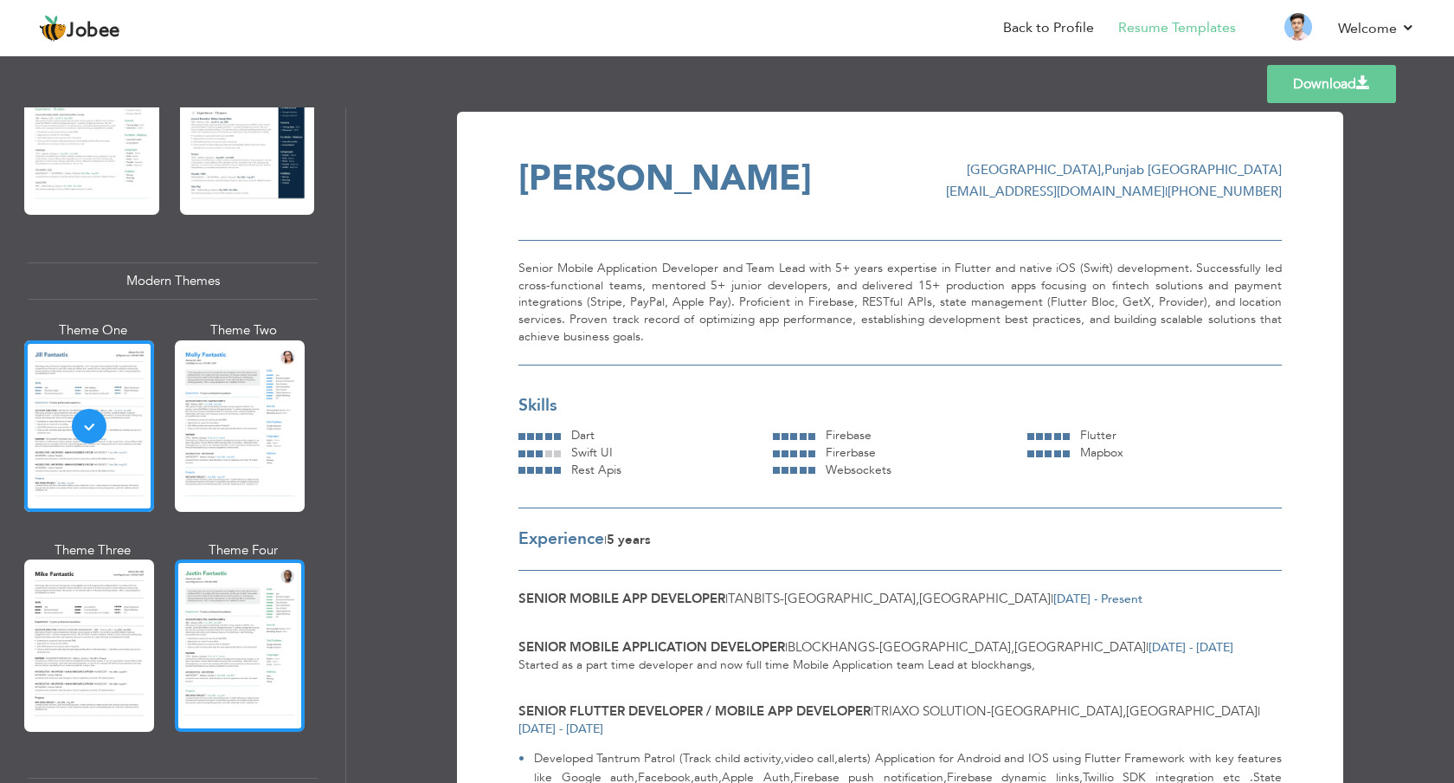
click at [230, 587] on div at bounding box center [240, 644] width 130 height 171
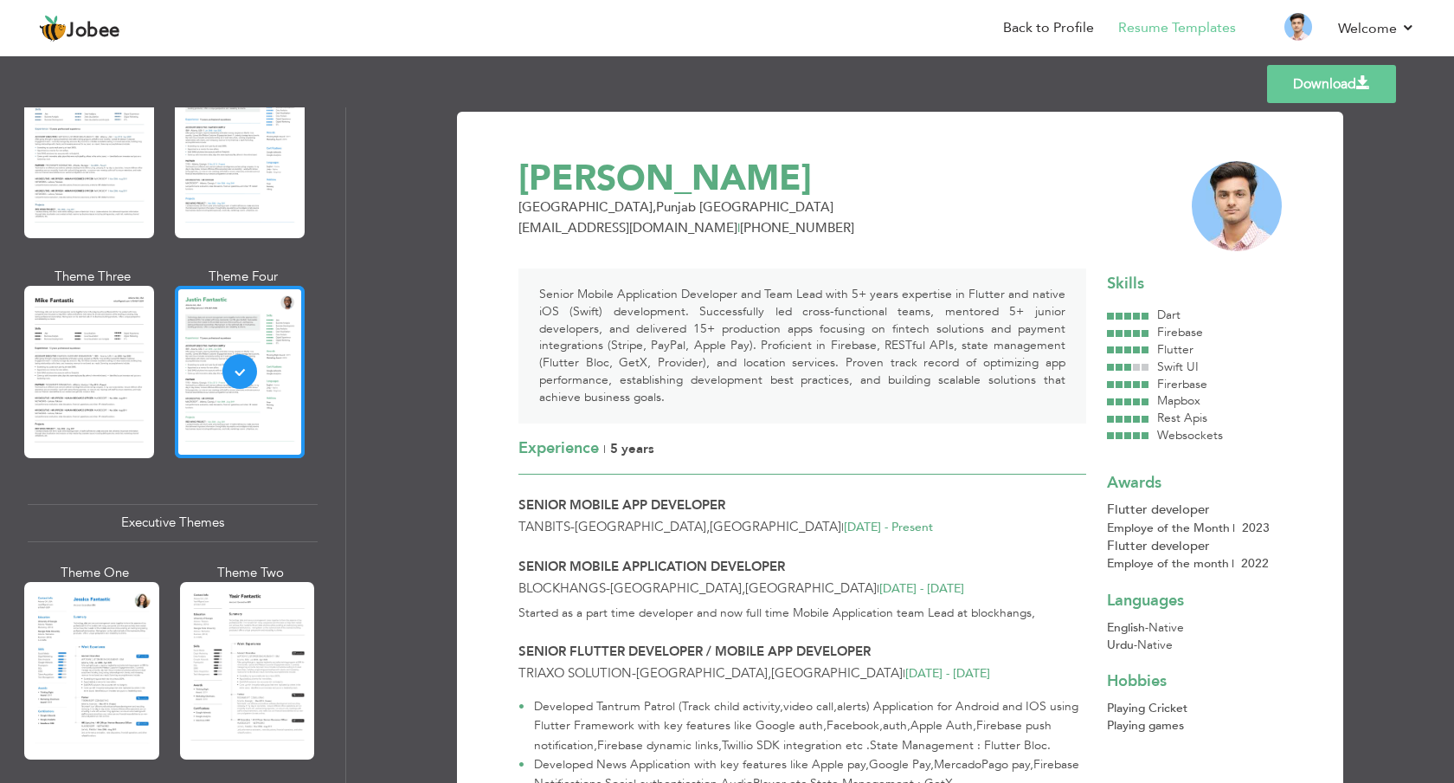
scroll to position [933, 0]
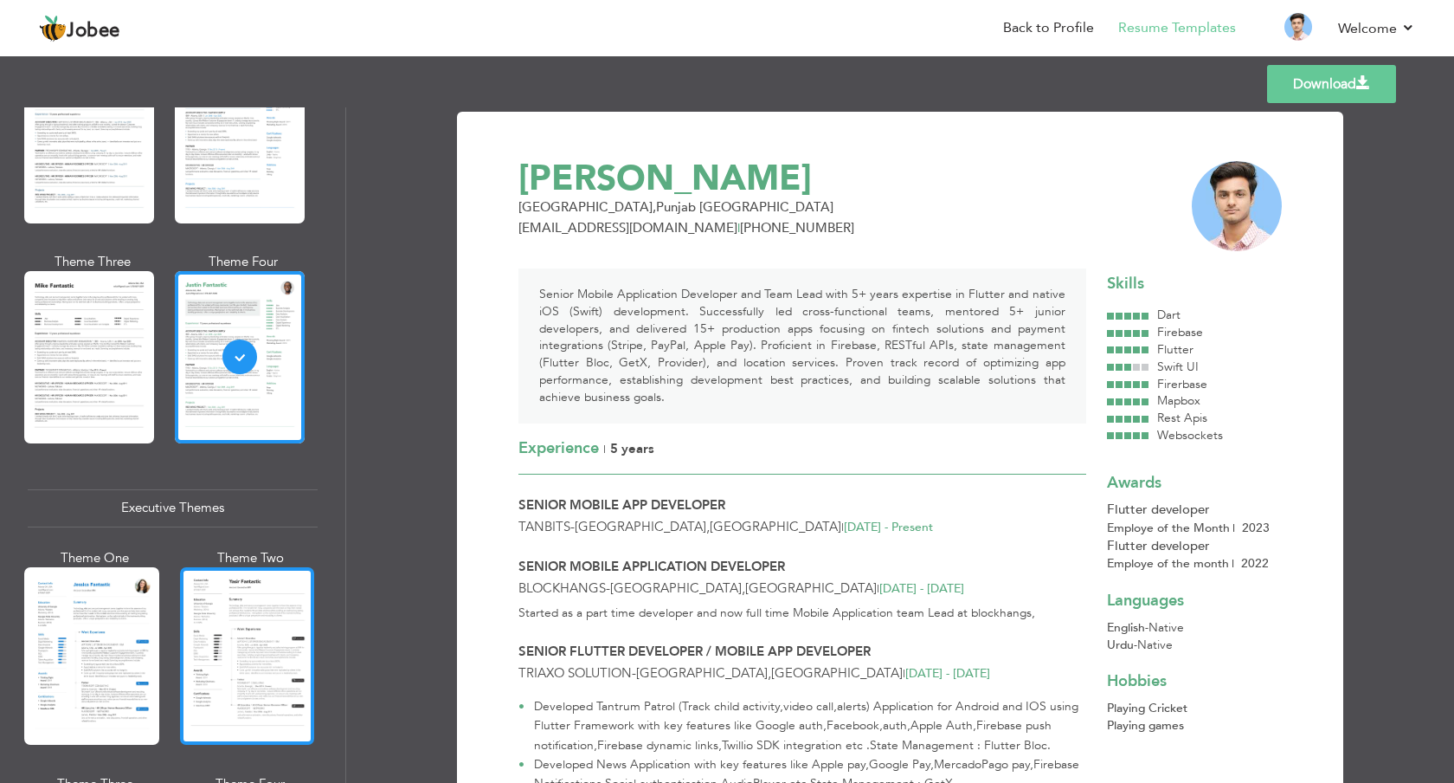
click at [229, 656] on div at bounding box center [247, 655] width 135 height 177
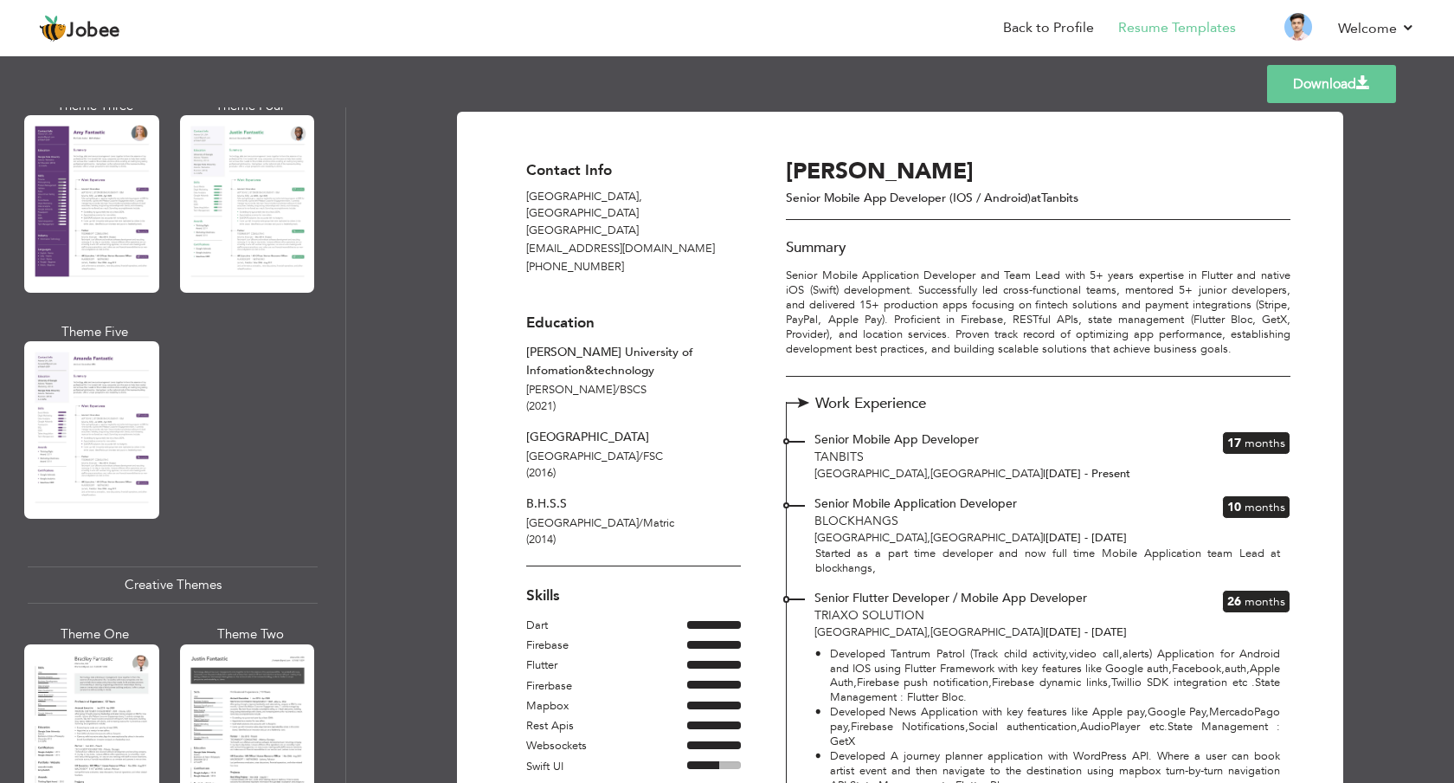
scroll to position [1691, 0]
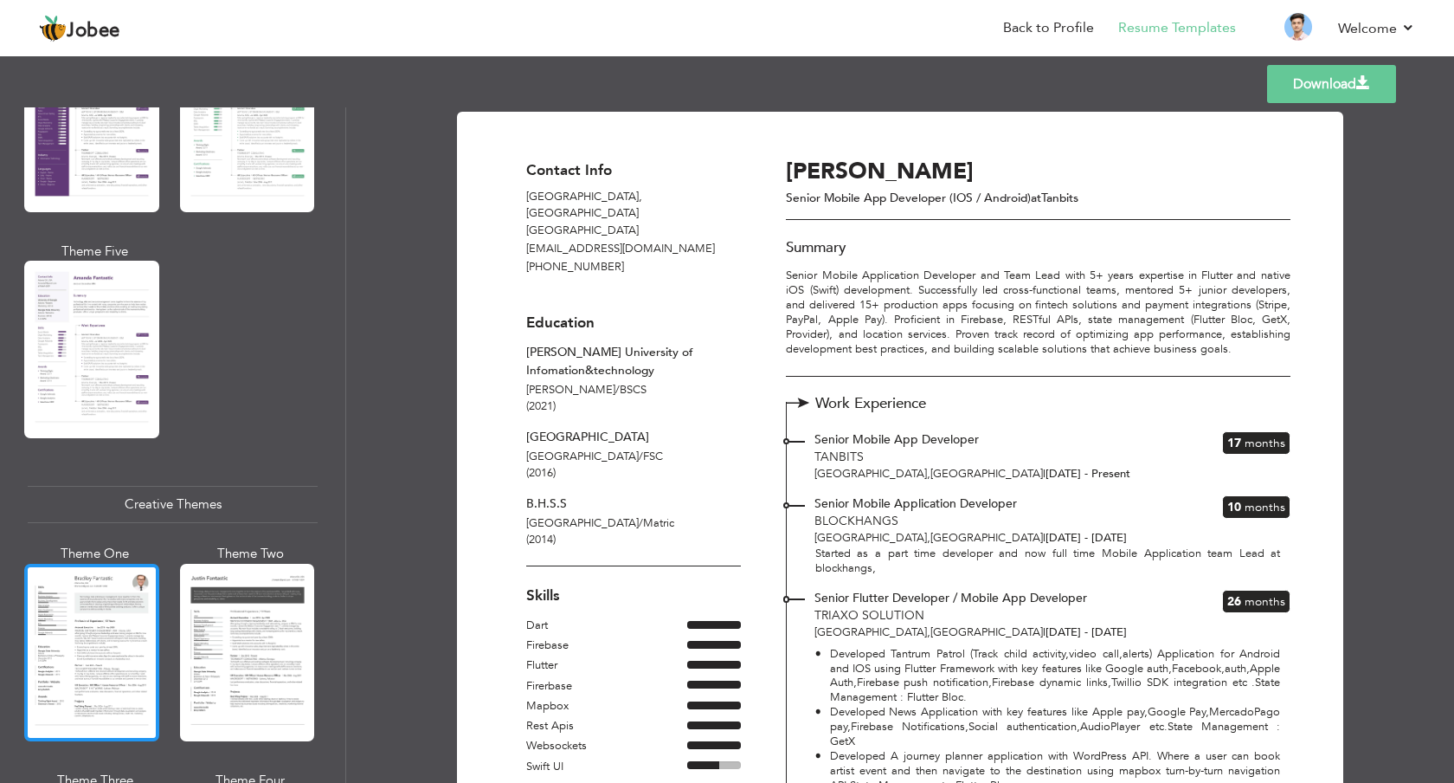
click at [141, 649] on div at bounding box center [91, 652] width 135 height 177
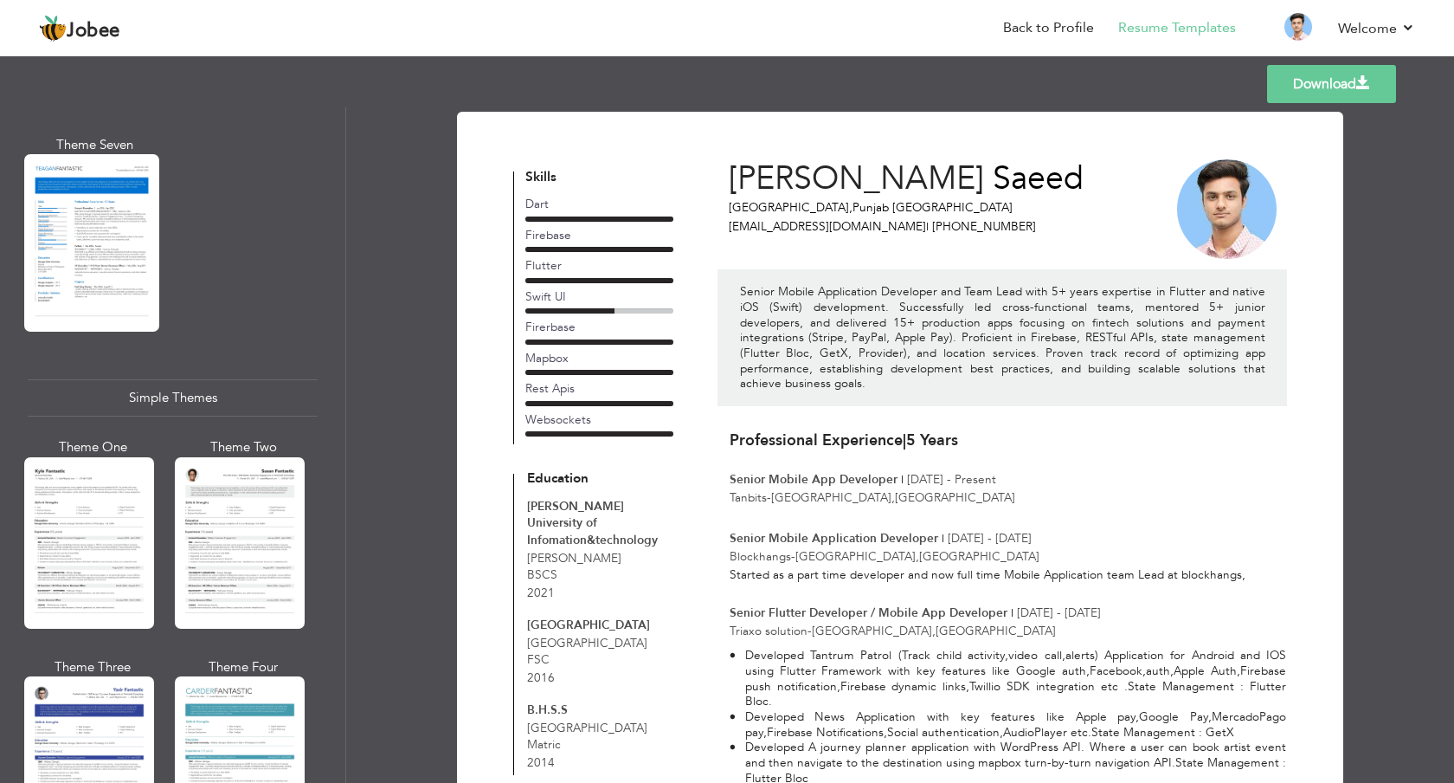
scroll to position [2786, 0]
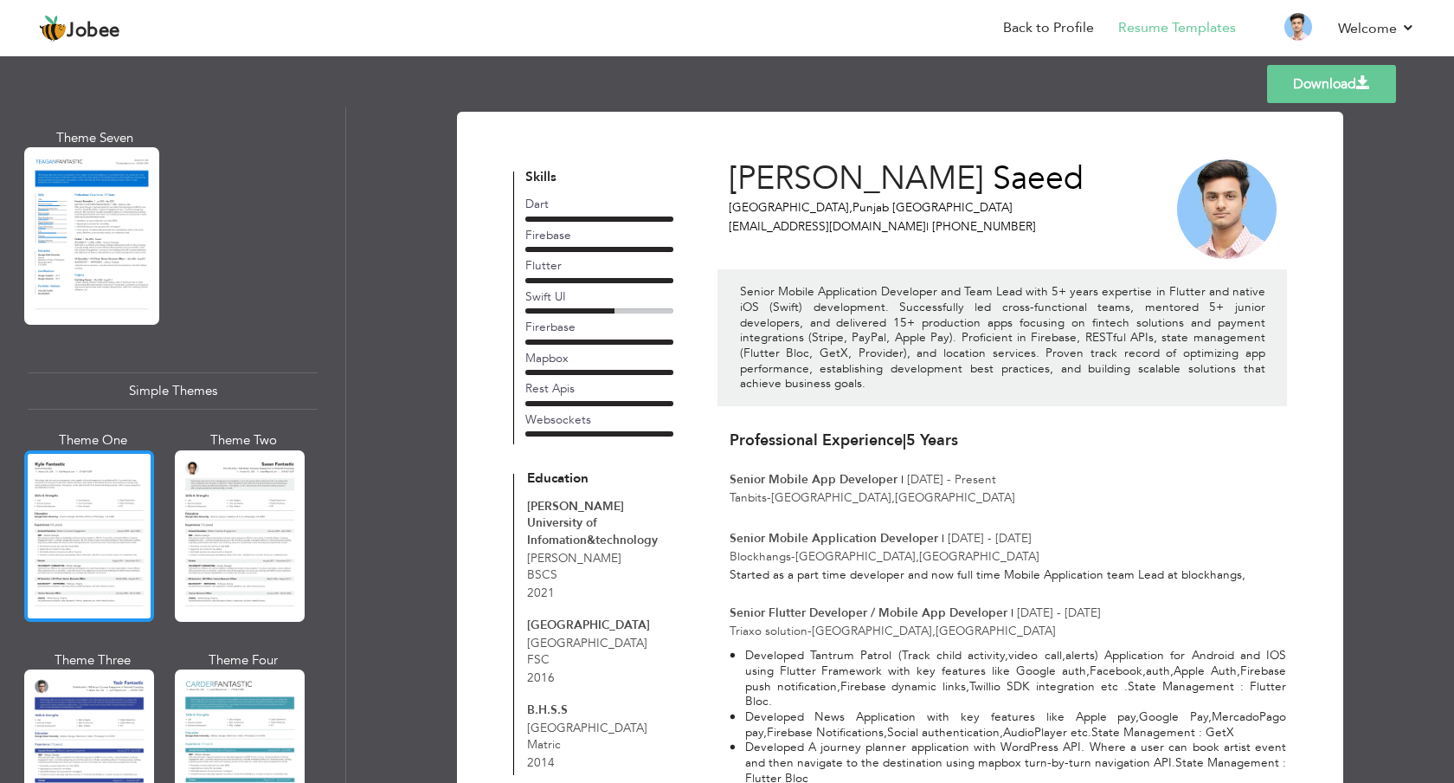
click at [108, 538] on div at bounding box center [89, 535] width 130 height 171
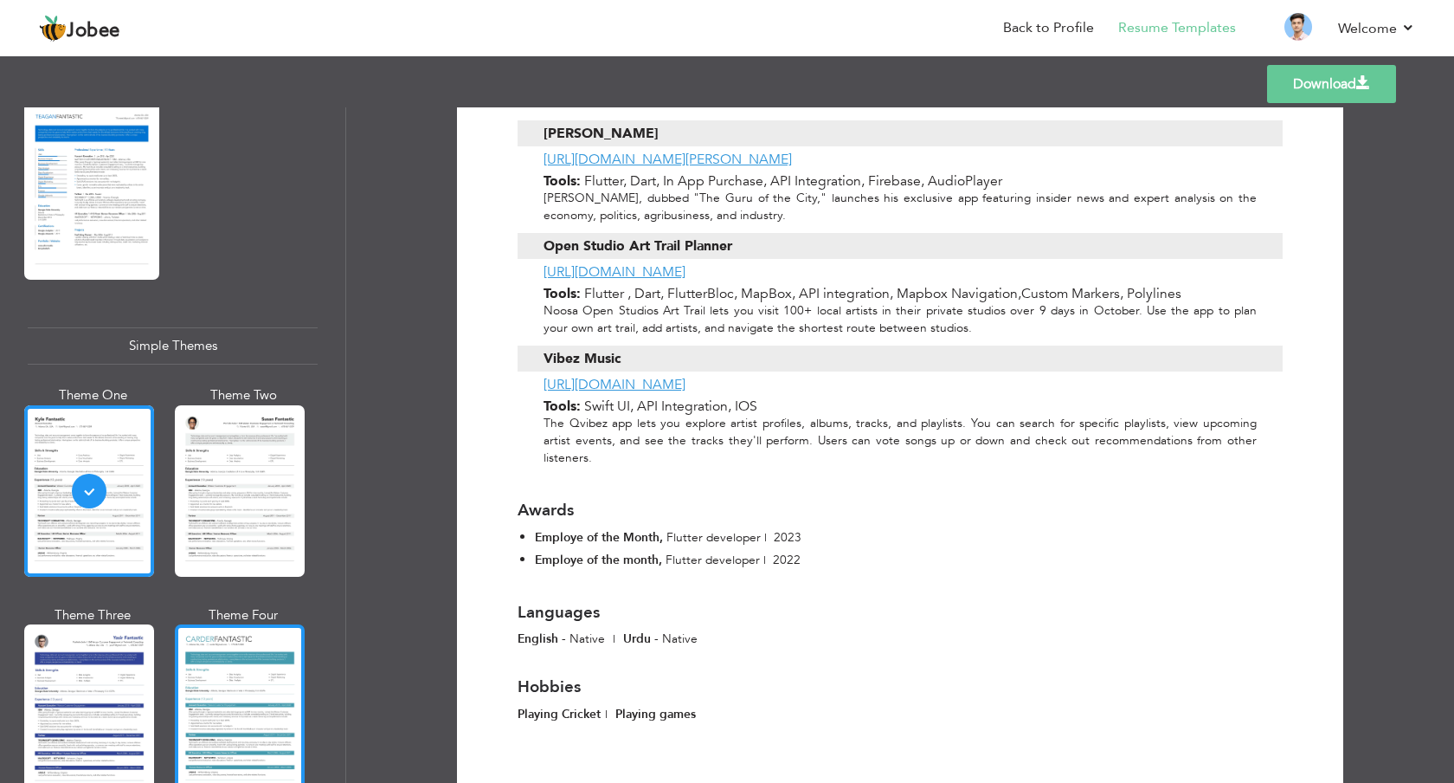
scroll to position [2854, 0]
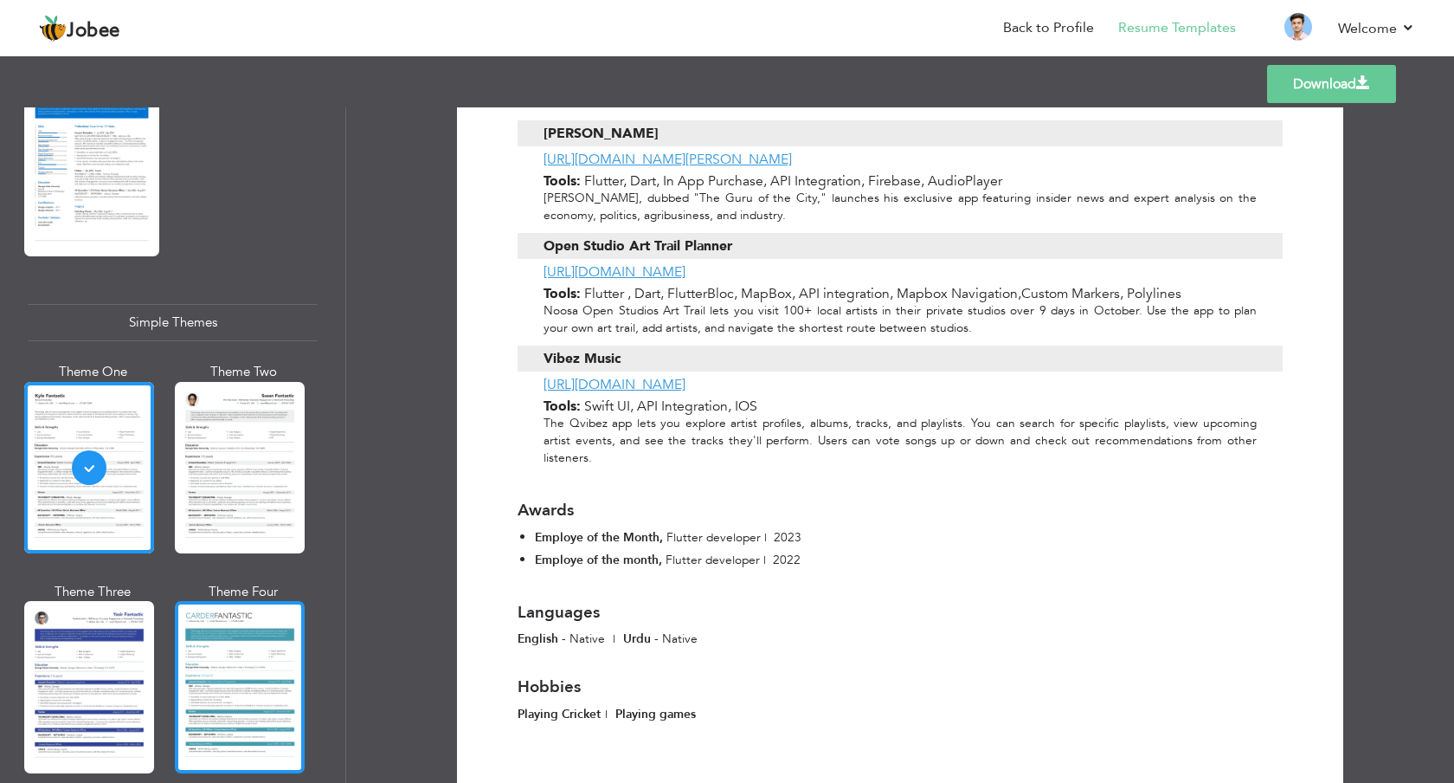
click at [248, 678] on div at bounding box center [240, 686] width 130 height 171
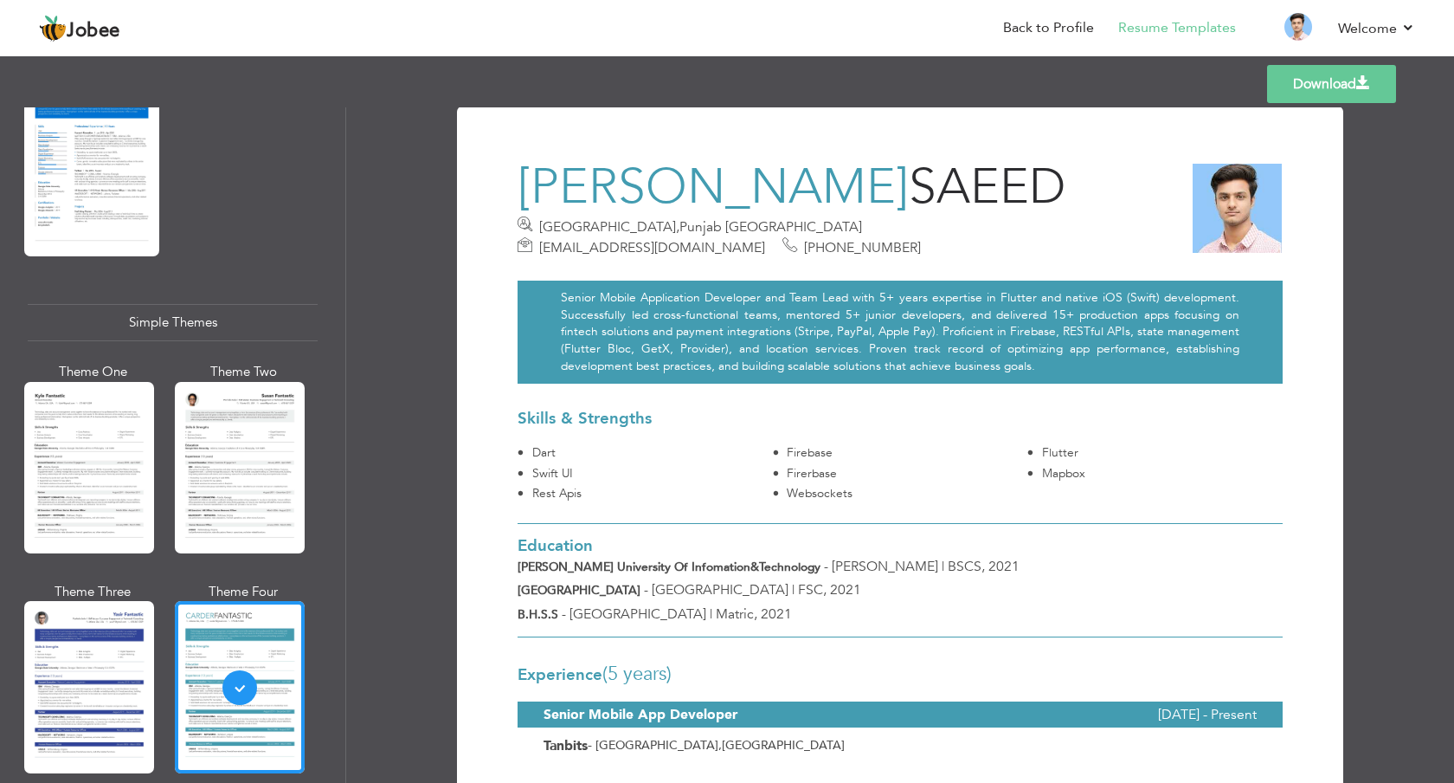
scroll to position [0, 0]
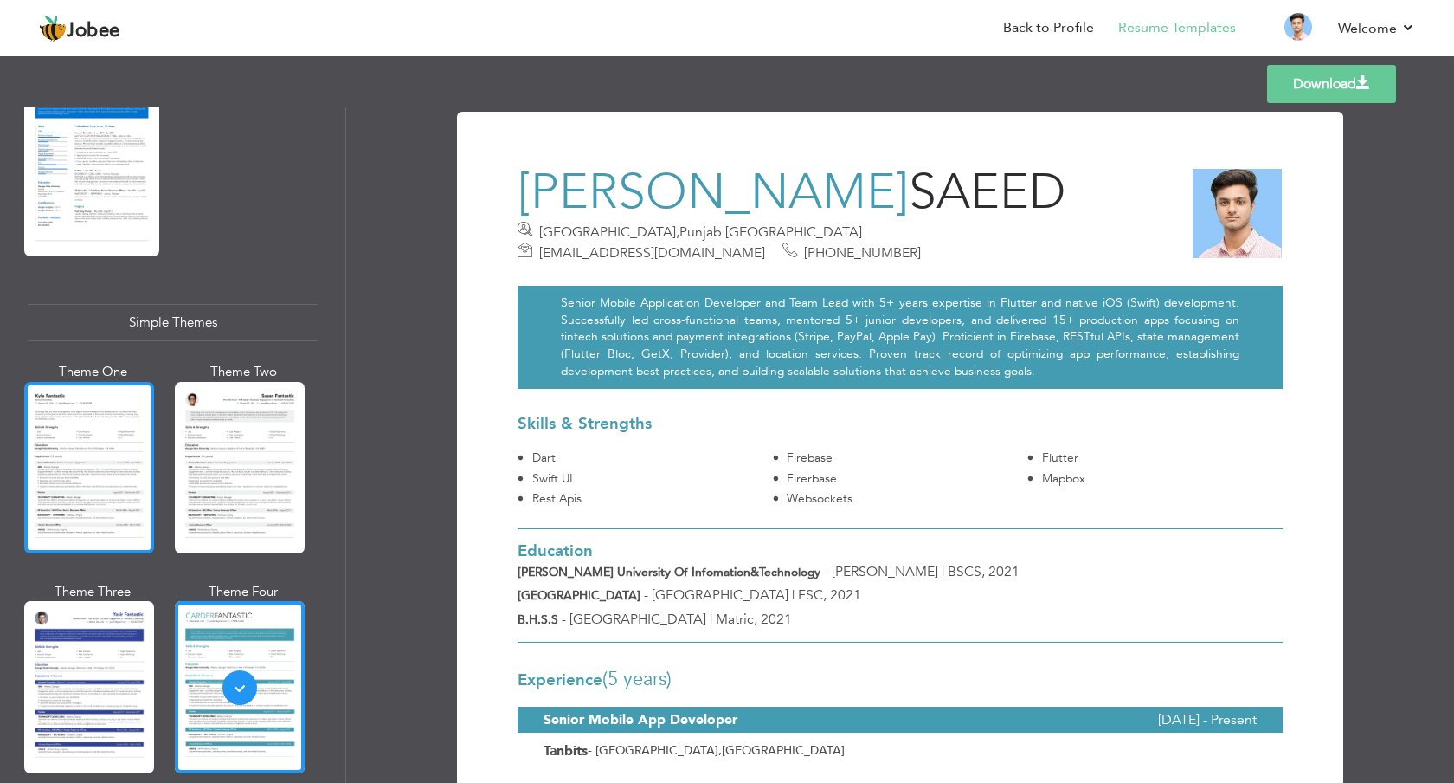
click at [61, 420] on div at bounding box center [89, 467] width 130 height 171
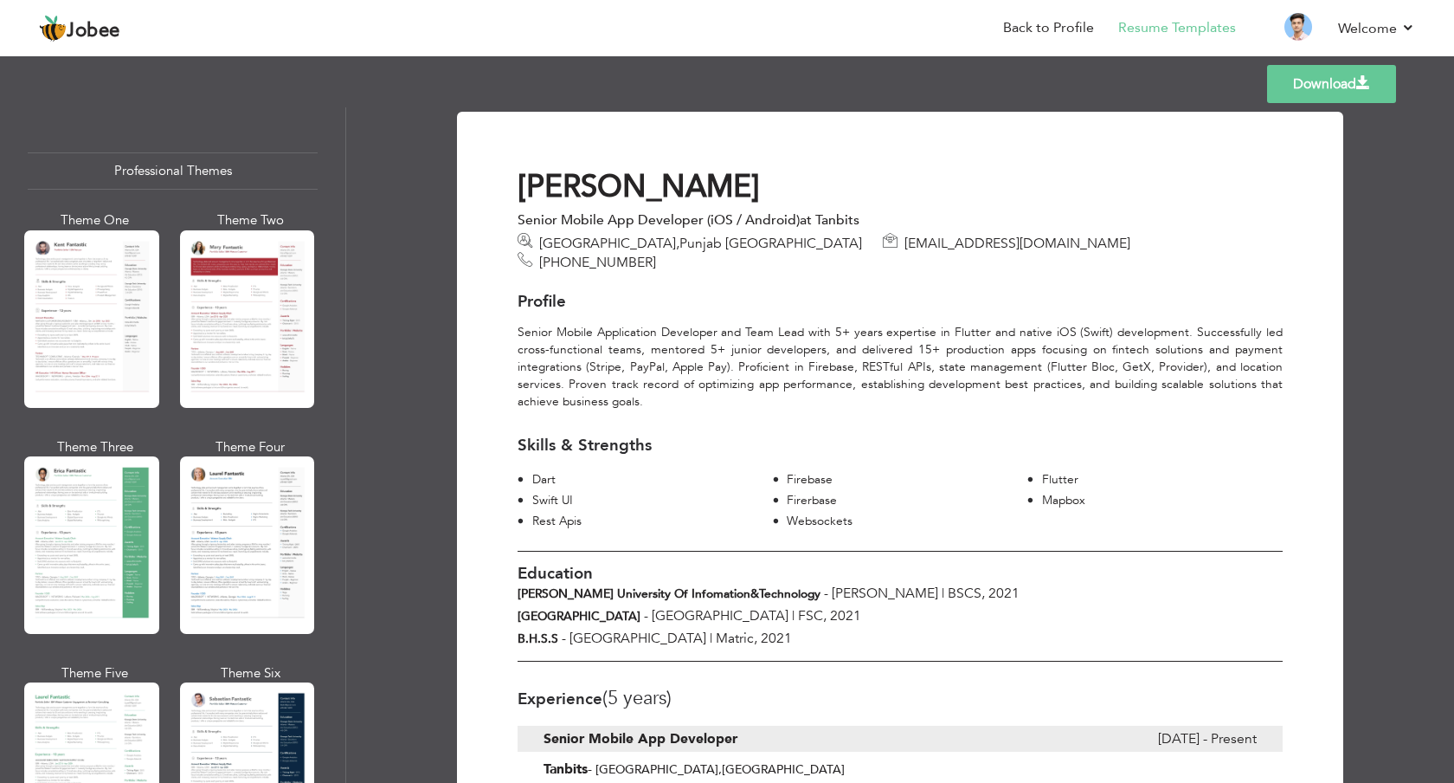
click at [1330, 77] on link "Download" at bounding box center [1331, 84] width 129 height 38
click at [956, 87] on div "Templates Download" at bounding box center [727, 83] width 1454 height 55
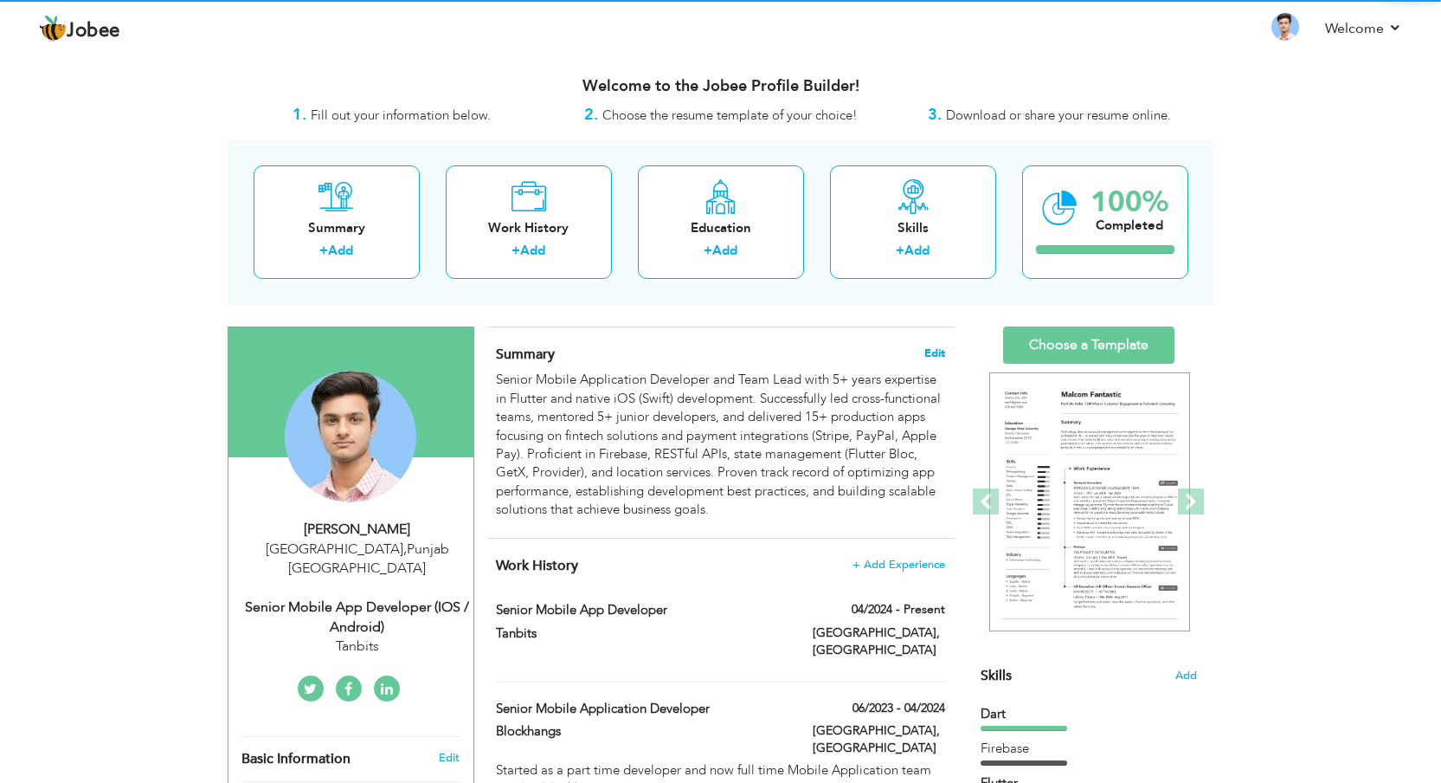
click at [928, 349] on span "Edit" at bounding box center [934, 353] width 21 height 12
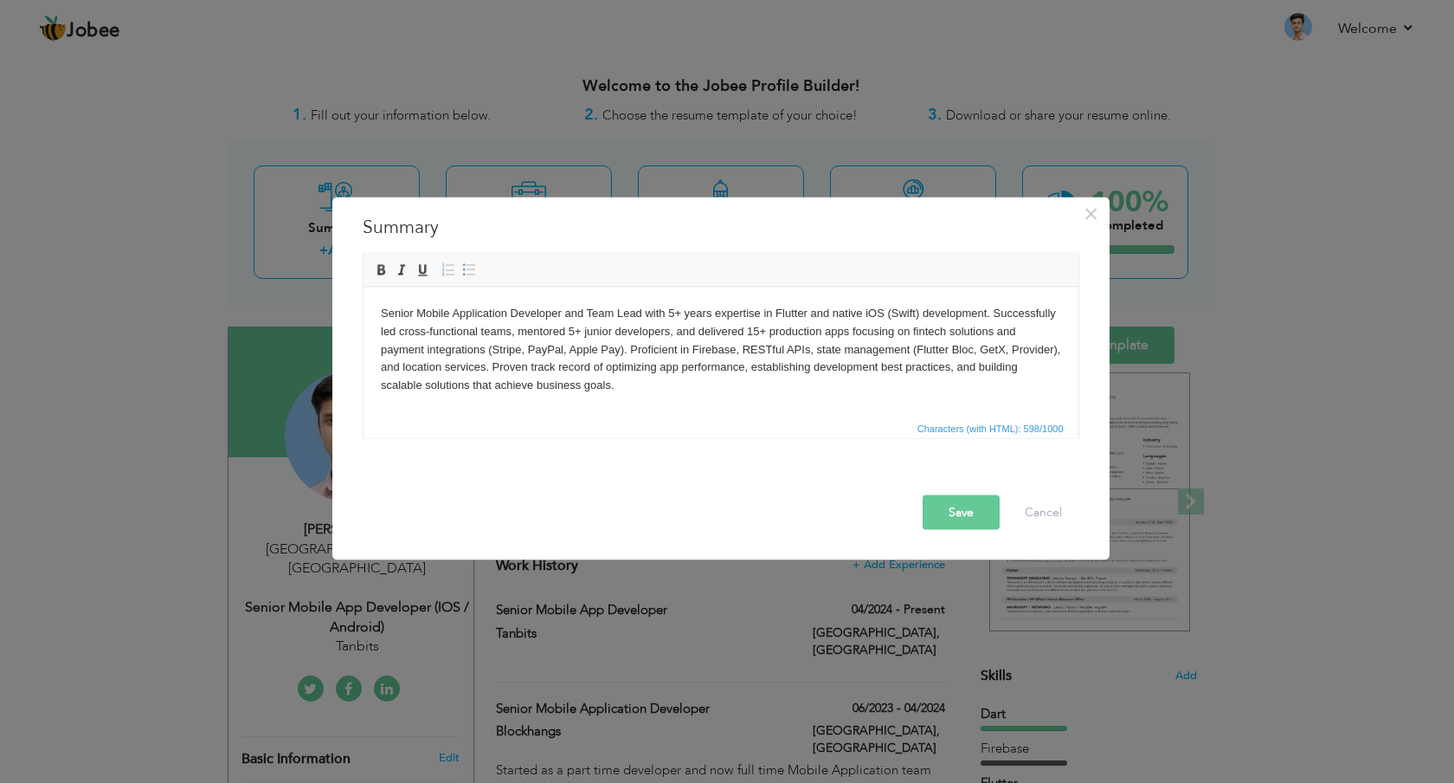
click at [583, 332] on body "Senior Mobile Application Developer and Team Lead with 5+ years expertise in Fl…" at bounding box center [720, 349] width 680 height 90
click at [979, 521] on button "Save" at bounding box center [961, 512] width 77 height 35
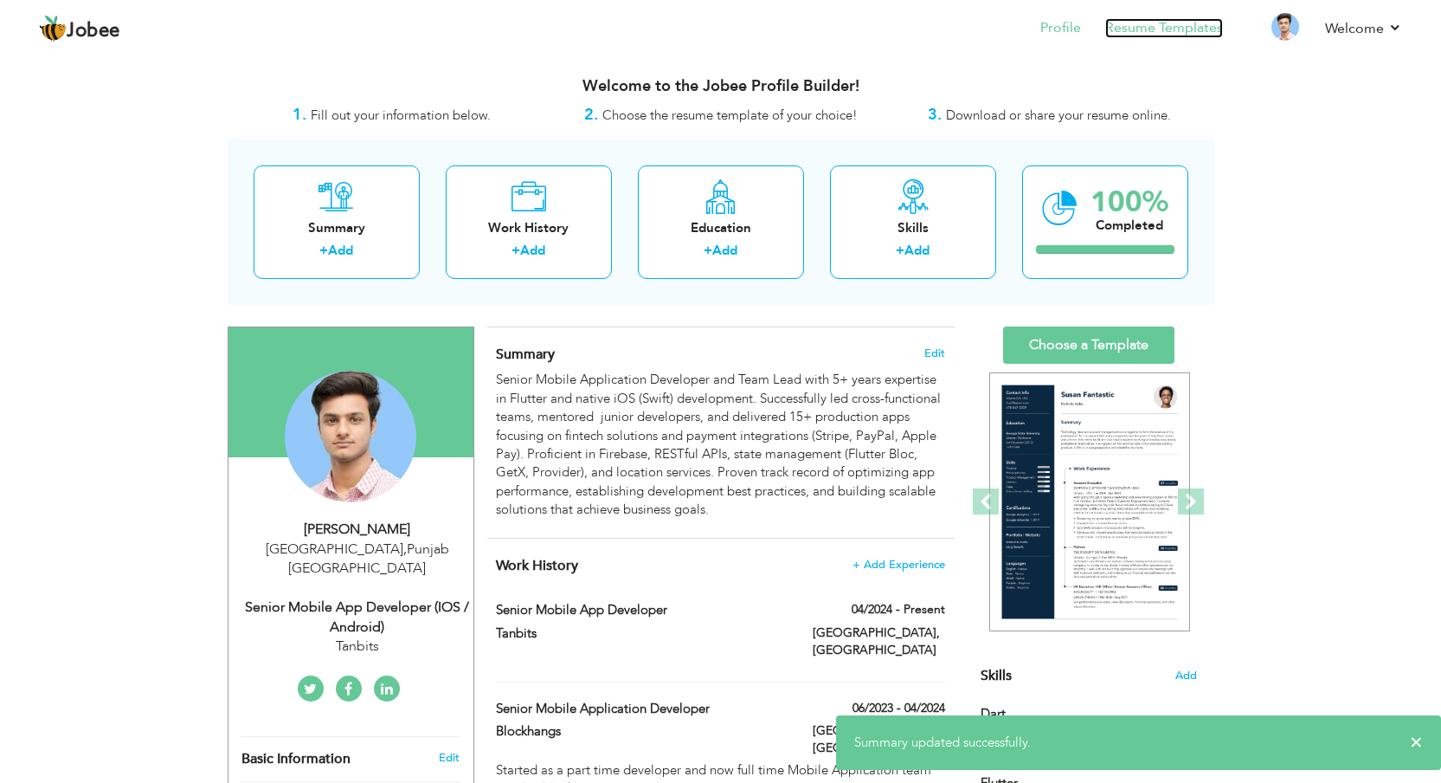
click at [1161, 26] on link "Resume Templates" at bounding box center [1164, 28] width 118 height 20
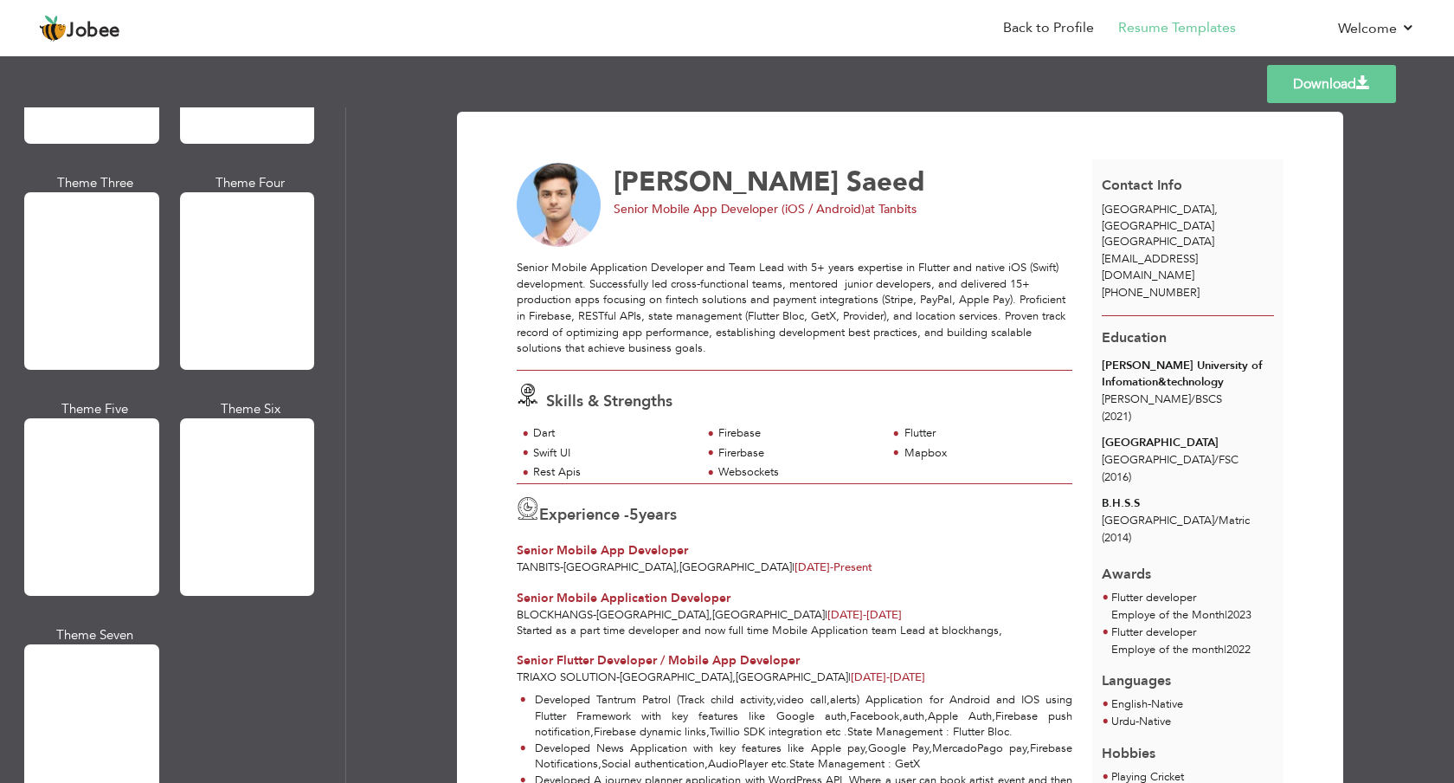
scroll to position [2854, 0]
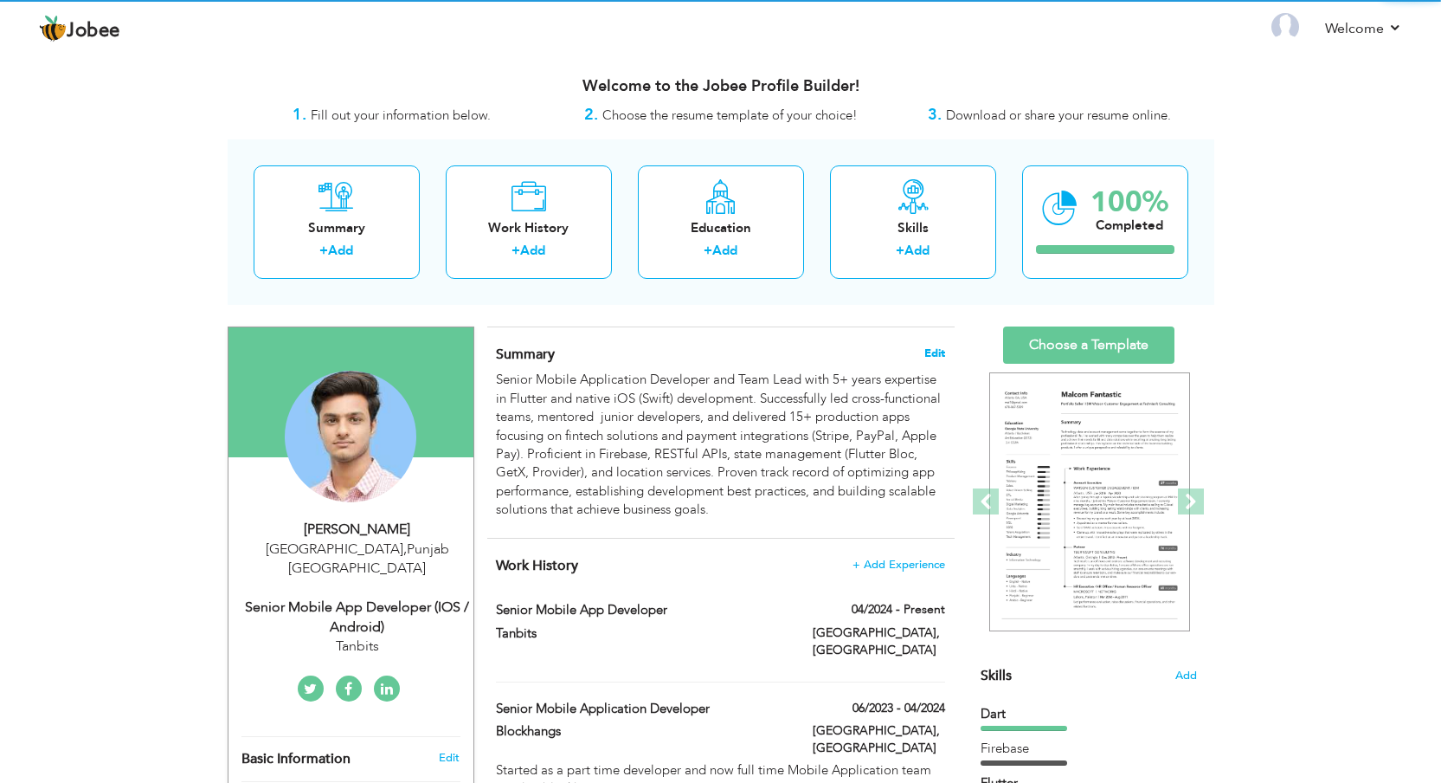
click at [926, 357] on span "Edit" at bounding box center [934, 353] width 21 height 12
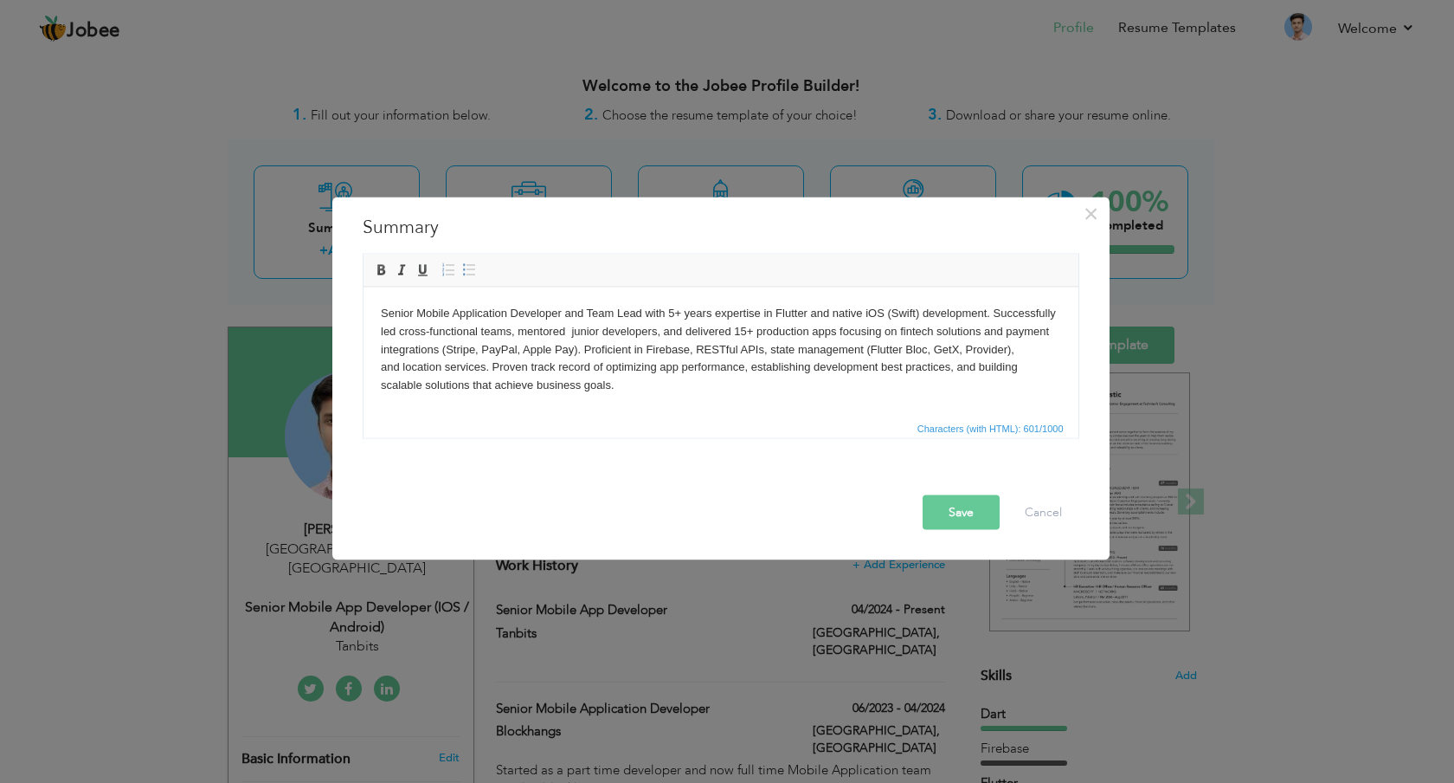
click at [570, 336] on body "Senior Mobile Application Developer and Team Lead with 5+ years expertise in Fl…" at bounding box center [720, 349] width 680 height 90
click at [966, 521] on button "Save" at bounding box center [961, 512] width 77 height 35
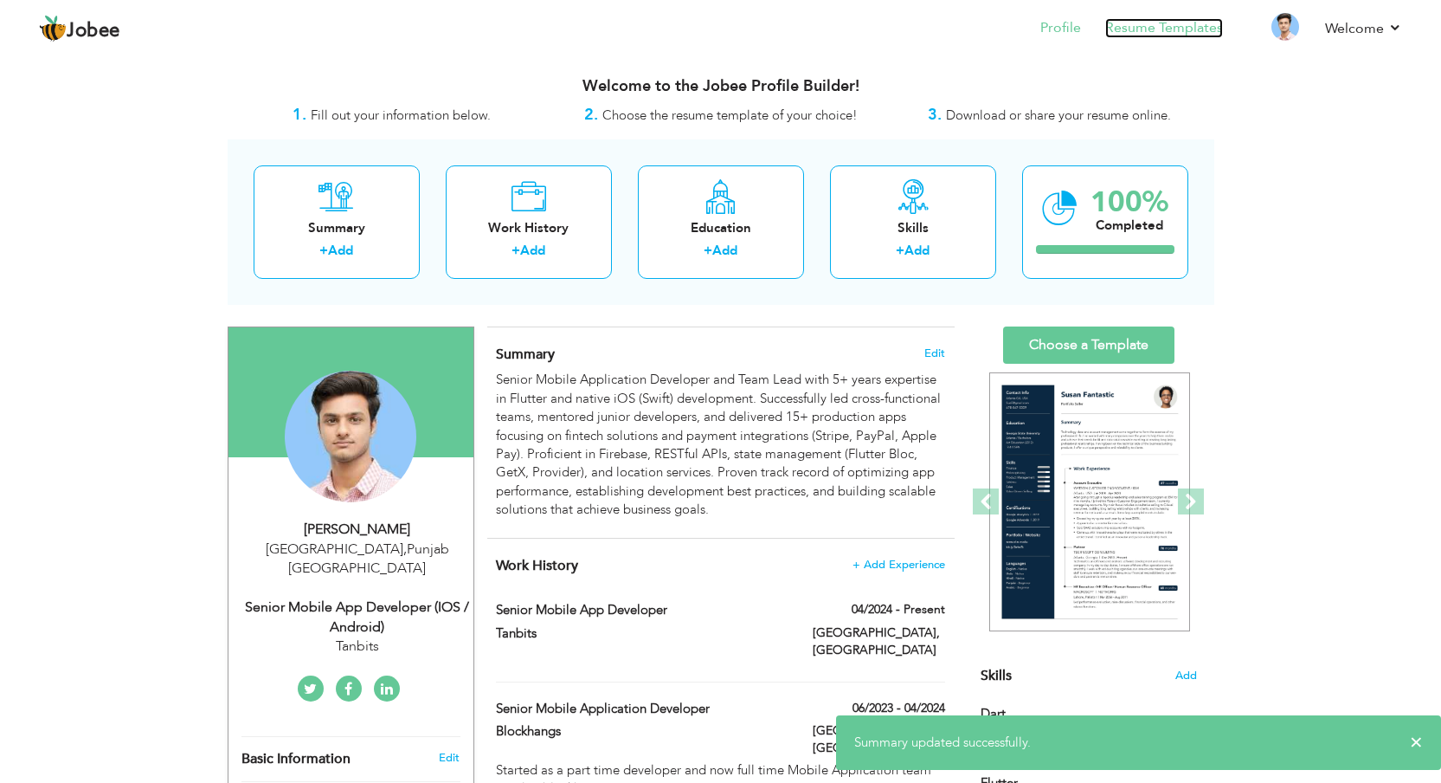
click at [1154, 33] on link "Resume Templates" at bounding box center [1164, 28] width 118 height 20
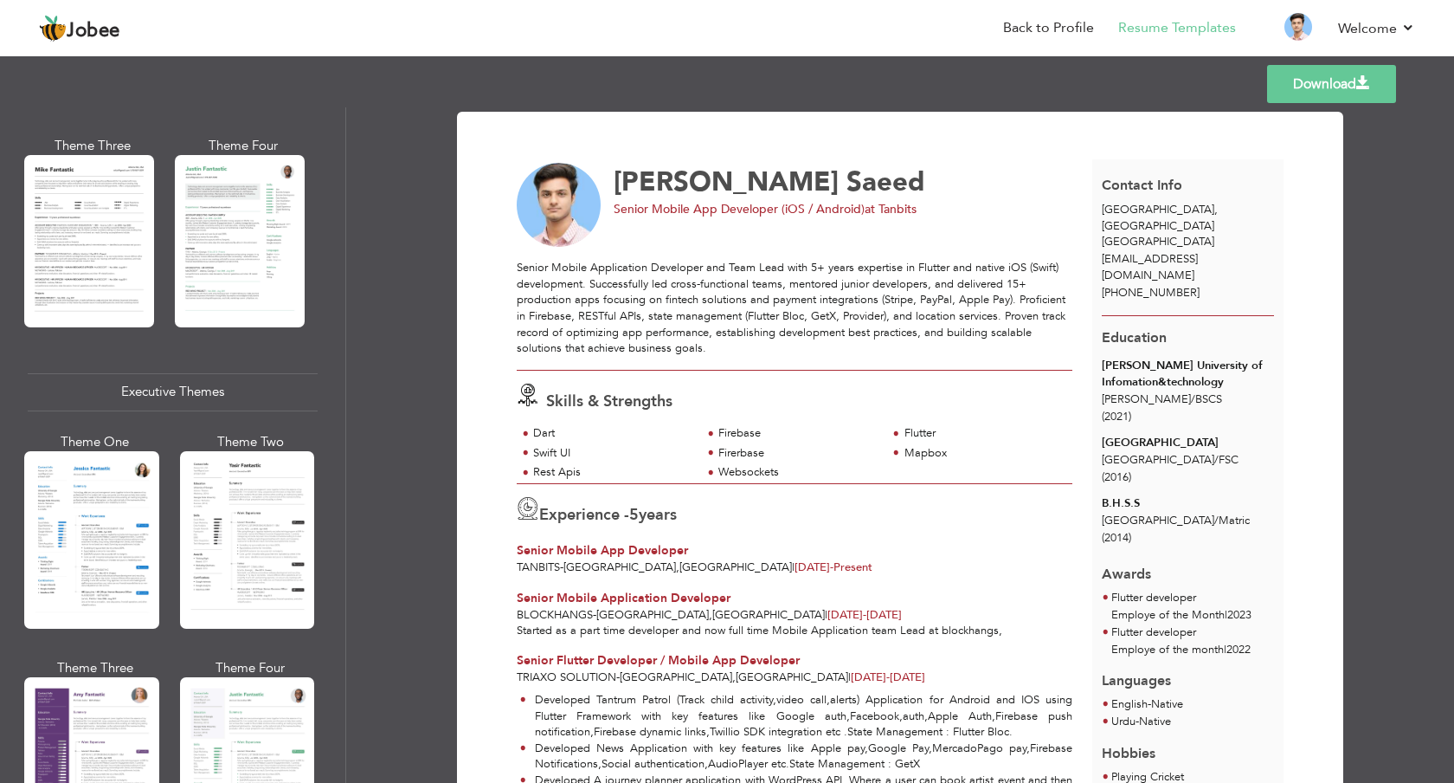
scroll to position [2854, 0]
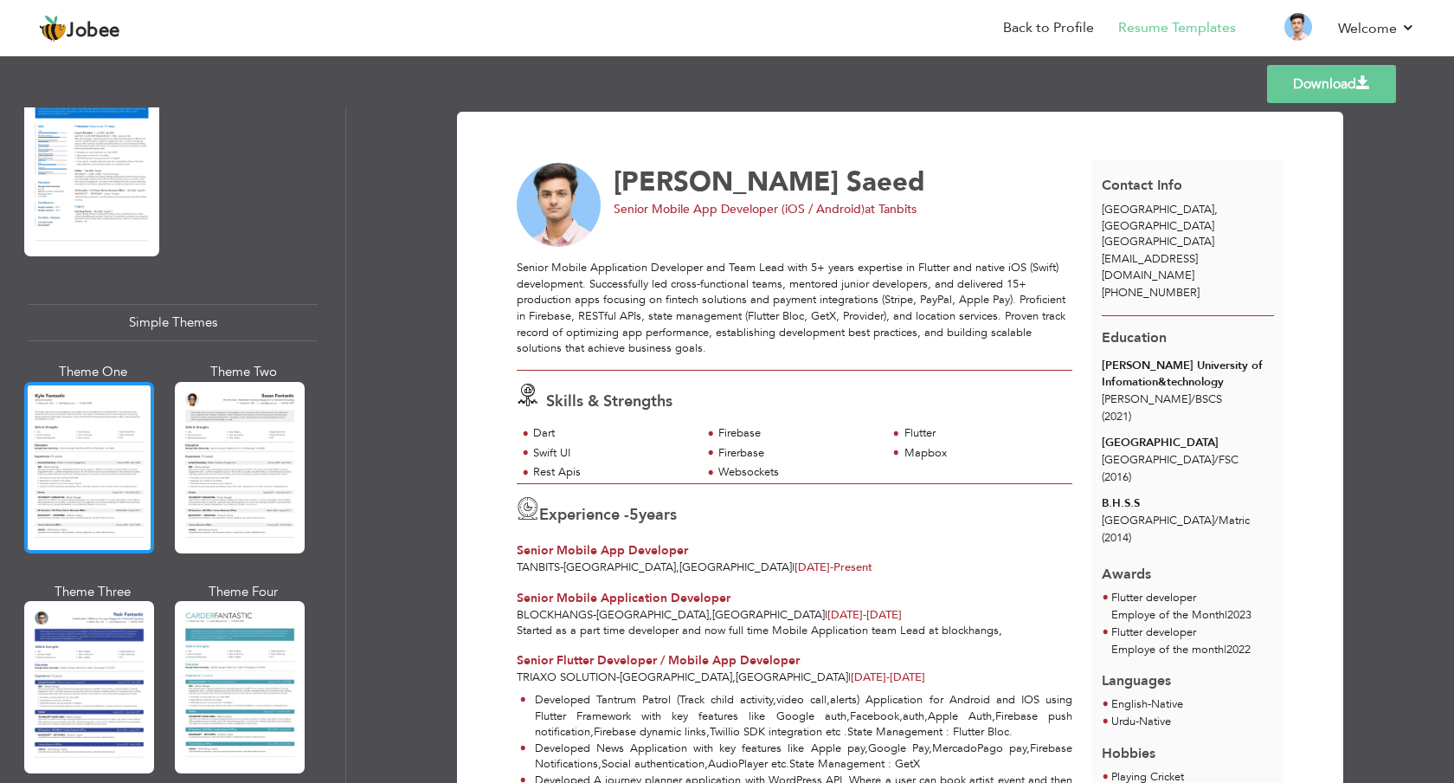
click at [76, 416] on div at bounding box center [89, 467] width 130 height 171
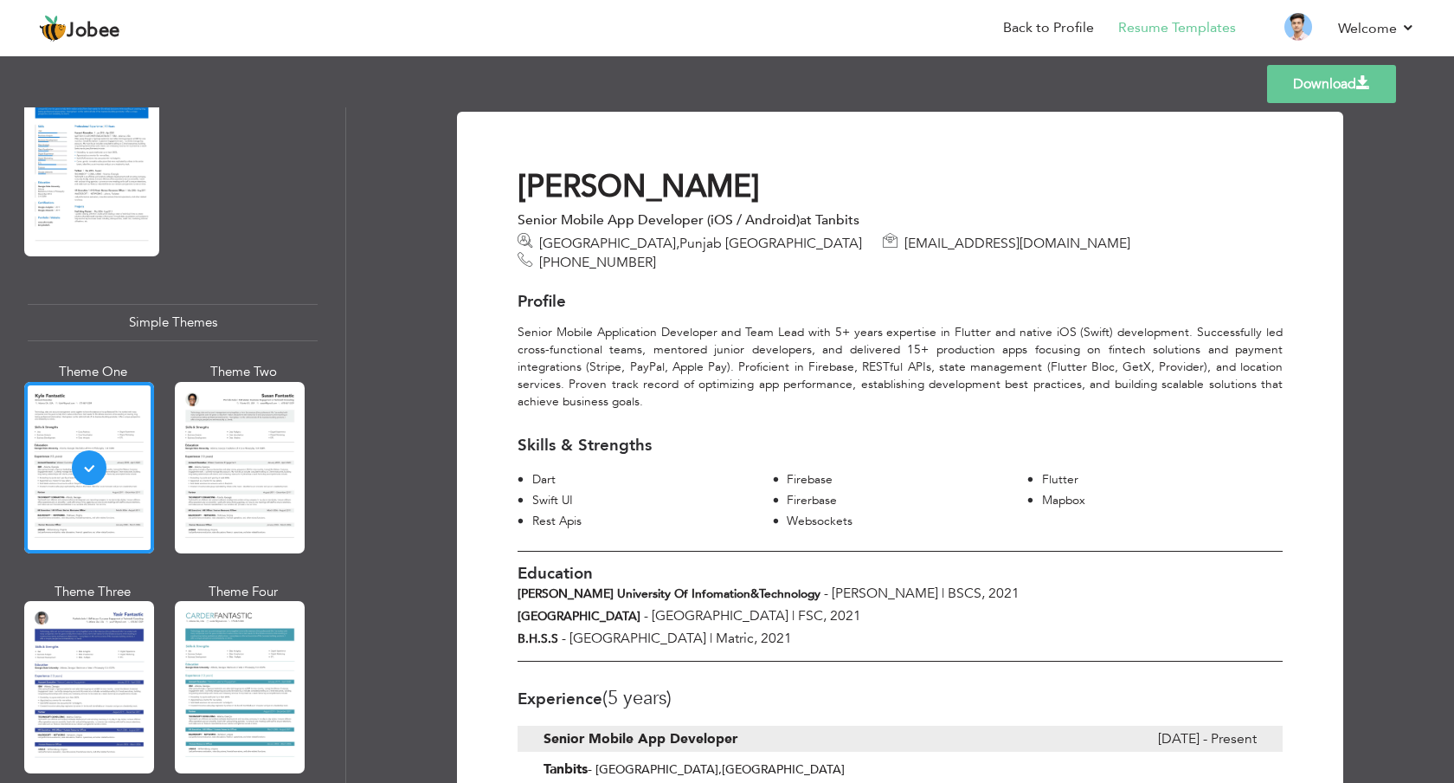
click at [1304, 79] on link "Download" at bounding box center [1331, 84] width 129 height 38
